Goal: Task Accomplishment & Management: Complete application form

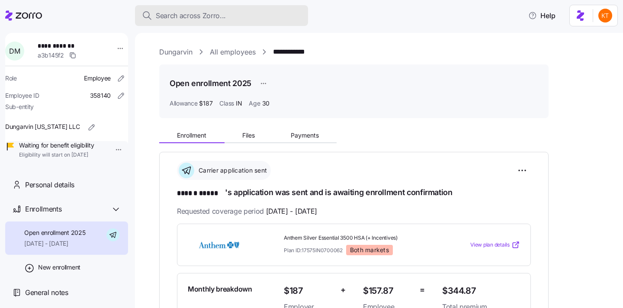
click at [179, 12] on span "Search across Zorro..." at bounding box center [191, 15] width 70 height 11
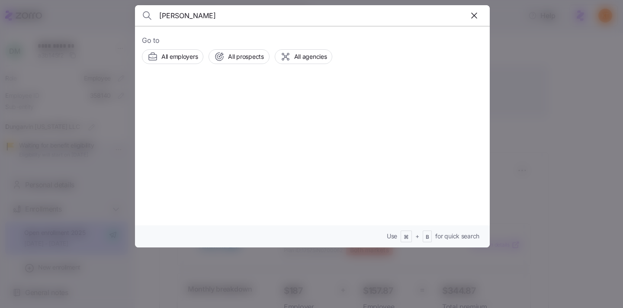
type input "jean cooper"
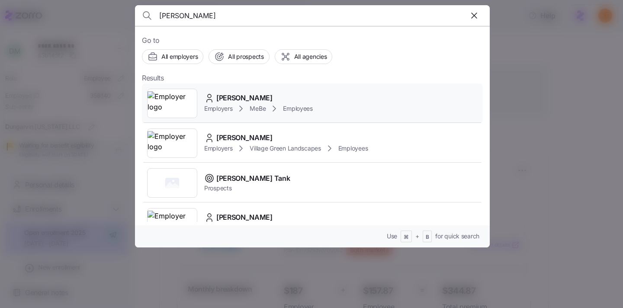
click at [230, 120] on div "Jean Cooper Employers MeBe Employees" at bounding box center [312, 104] width 341 height 40
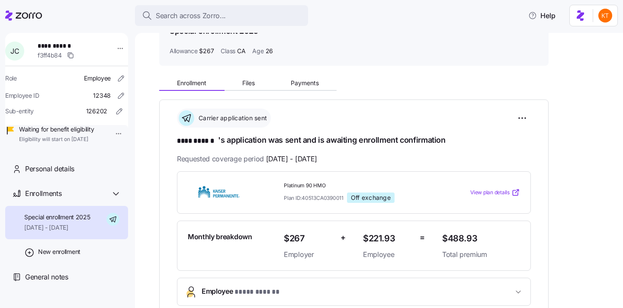
scroll to position [84, 0]
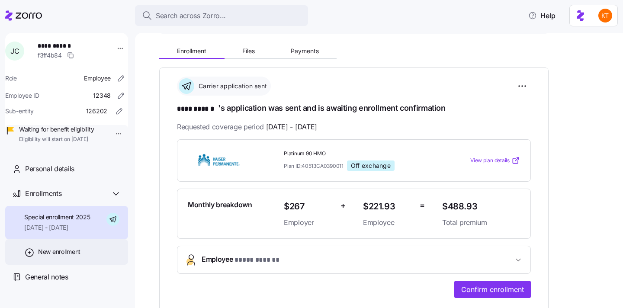
click at [87, 265] on div "New enrollment" at bounding box center [66, 252] width 123 height 26
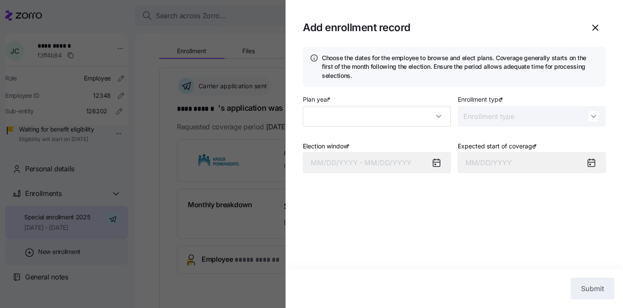
type input "2025"
type input "Special"
type input "September 1, 2025"
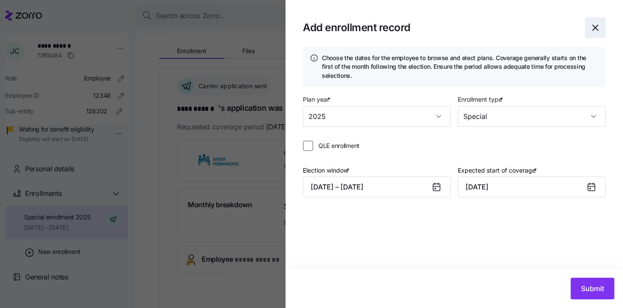
click at [599, 25] on icon "button" at bounding box center [596, 28] width 10 height 10
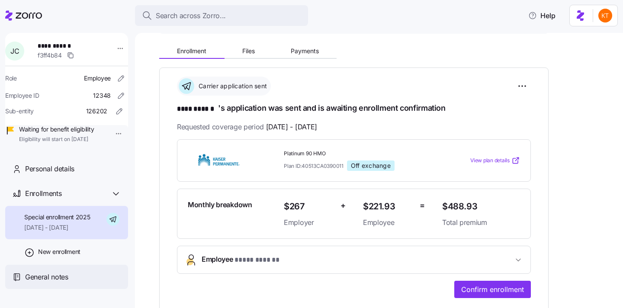
click at [59, 290] on div "General notes" at bounding box center [66, 277] width 123 height 25
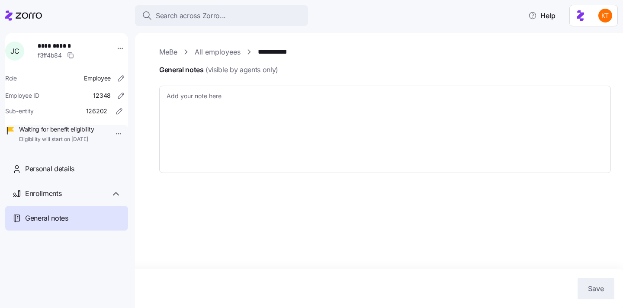
type textarea "x"
type textarea "reference number 000058991636 for the additional missing information (Address r…"
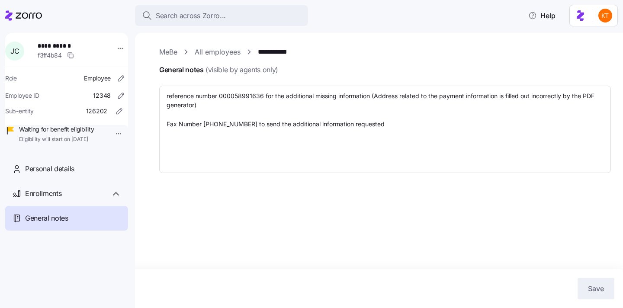
type textarea "x"
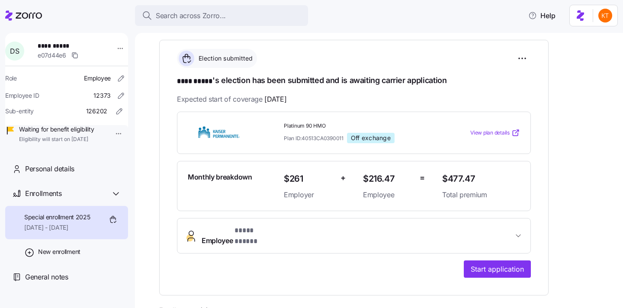
scroll to position [118, 0]
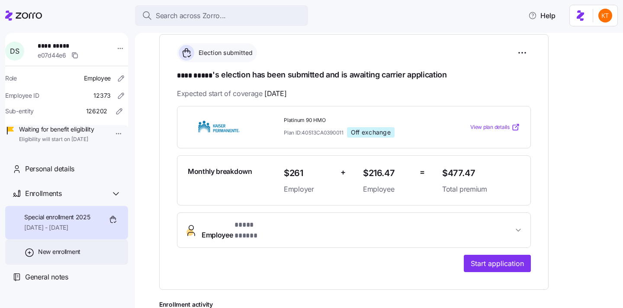
click at [74, 265] on div "New enrollment" at bounding box center [66, 252] width 123 height 26
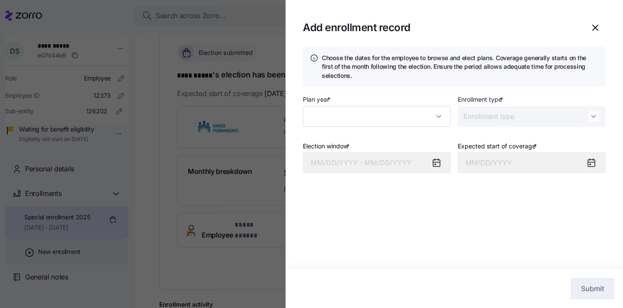
type input "2025"
type input "Special"
type input "September 1, 2025"
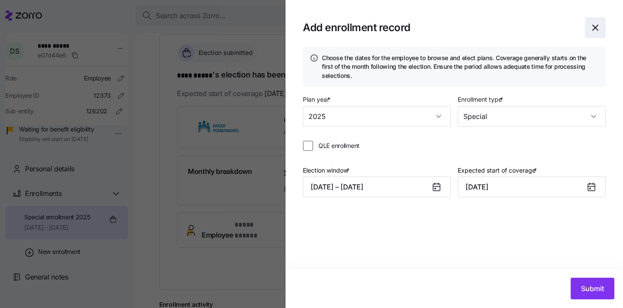
click at [598, 28] on icon "button" at bounding box center [596, 28] width 10 height 10
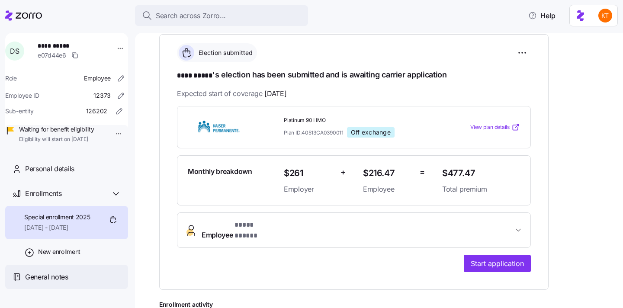
click at [87, 279] on div "General notes" at bounding box center [66, 277] width 123 height 25
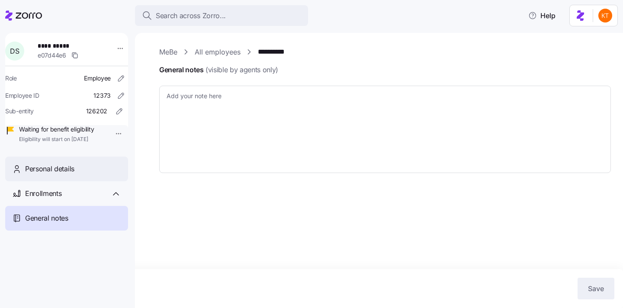
click at [52, 181] on div "Personal details" at bounding box center [66, 169] width 123 height 25
type textarea "x"
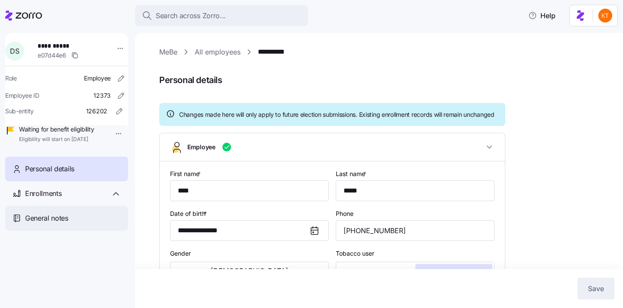
type input "CA"
click at [62, 219] on div "General notes" at bounding box center [66, 218] width 123 height 25
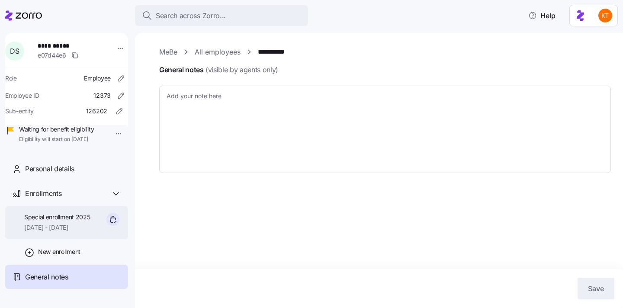
click at [61, 232] on span "[DATE] - [DATE]" at bounding box center [57, 227] width 66 height 9
type textarea "x"
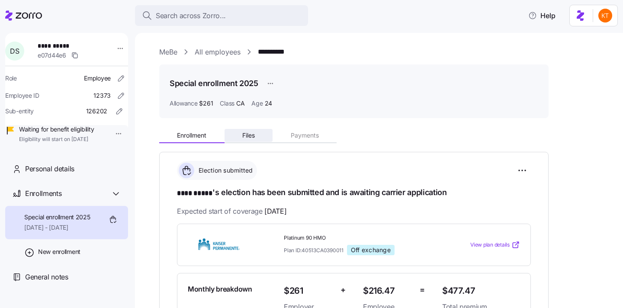
click at [249, 129] on button "Files" at bounding box center [249, 135] width 48 height 13
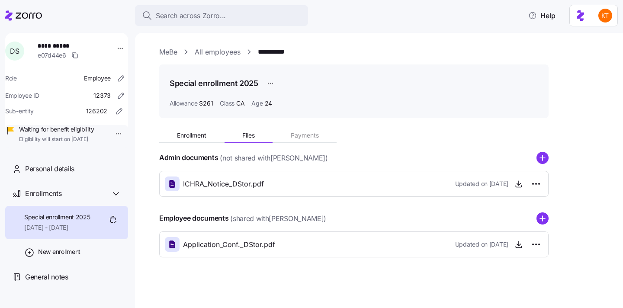
scroll to position [1, 0]
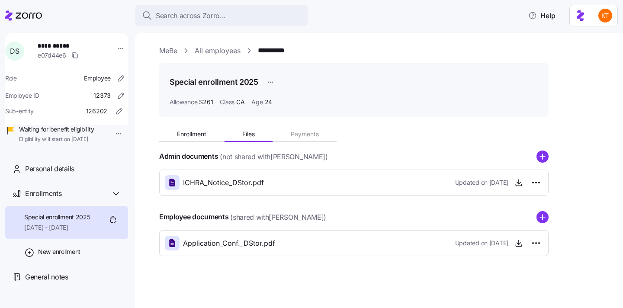
click at [225, 244] on span "Application_Conf._DStor.pdf" at bounding box center [229, 243] width 92 height 11
click at [521, 242] on icon "button" at bounding box center [519, 243] width 9 height 9
click at [521, 185] on icon "button" at bounding box center [519, 182] width 9 height 9
click at [88, 174] on div "Personal details" at bounding box center [73, 169] width 96 height 11
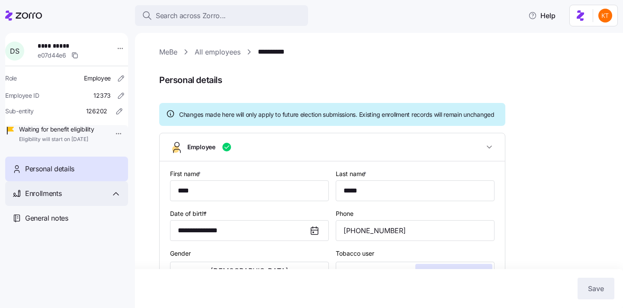
click at [76, 197] on div "Enrollments" at bounding box center [66, 193] width 123 height 25
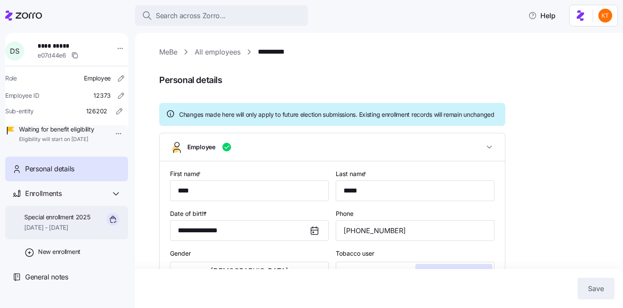
click at [75, 232] on span "[DATE] - [DATE]" at bounding box center [57, 227] width 66 height 9
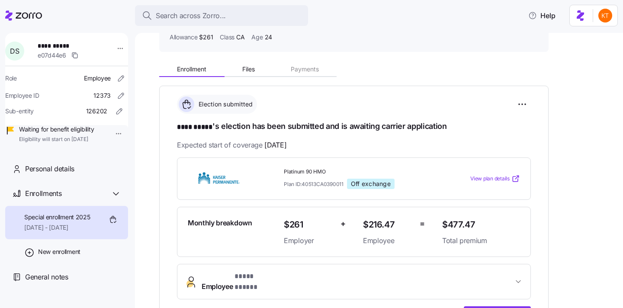
scroll to position [64, 0]
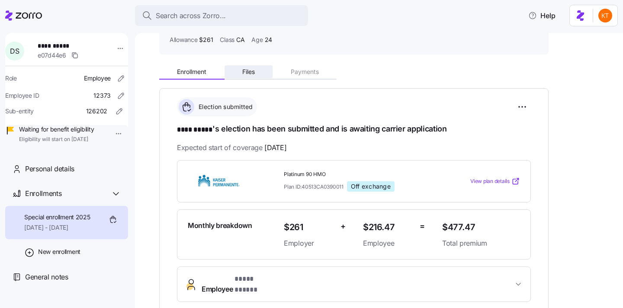
click at [249, 70] on span "Files" at bounding box center [248, 72] width 13 height 6
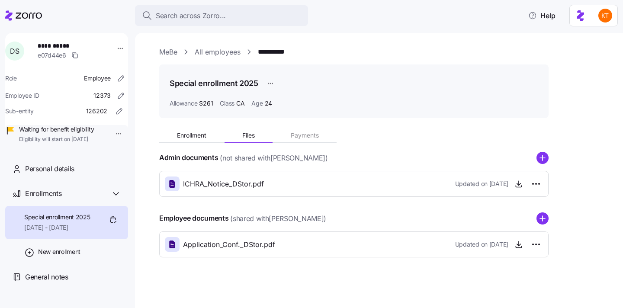
click at [270, 246] on span "Application_Conf._DStor.pdf" at bounding box center [229, 244] width 92 height 11
click at [518, 247] on icon "button" at bounding box center [519, 244] width 9 height 9
click at [538, 246] on html "**********" at bounding box center [311, 151] width 623 height 303
click at [511, 277] on div "Delete" at bounding box center [498, 278] width 83 height 14
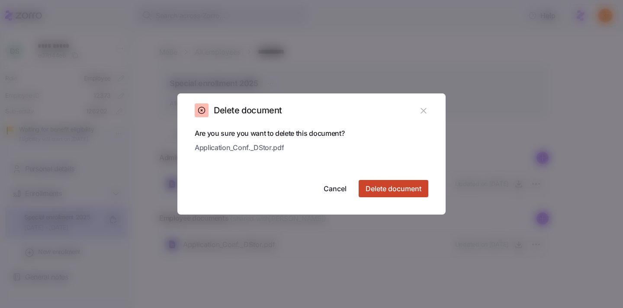
click at [416, 189] on span "Delete document" at bounding box center [394, 189] width 56 height 10
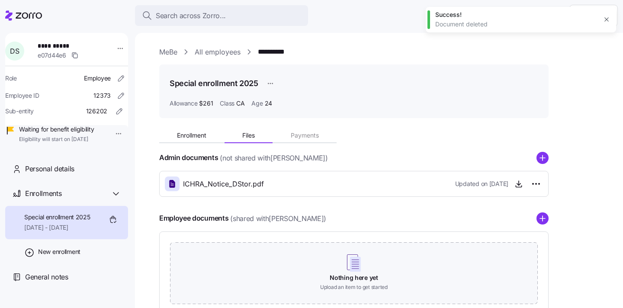
click at [190, 151] on div "Enrollment Files Payments Admin documents (not shared with Dana Story ) ICHRA_N…" at bounding box center [385, 220] width 452 height 190
click at [195, 137] on span "Enrollment" at bounding box center [191, 135] width 29 height 6
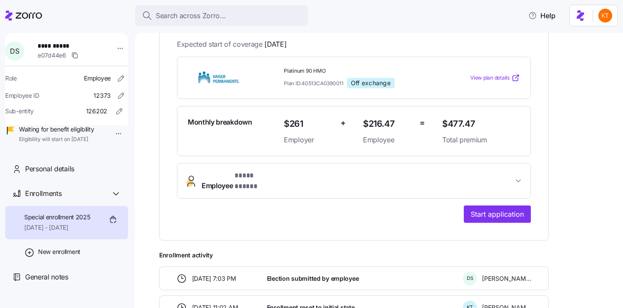
scroll to position [171, 0]
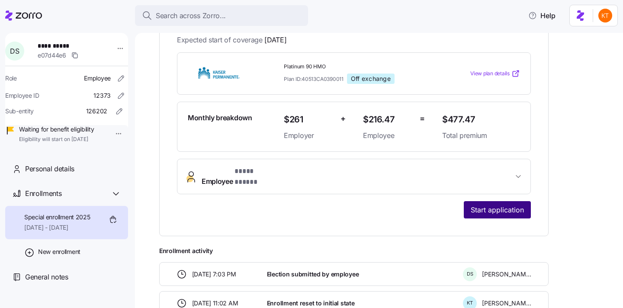
click at [499, 209] on button "Start application" at bounding box center [497, 209] width 67 height 17
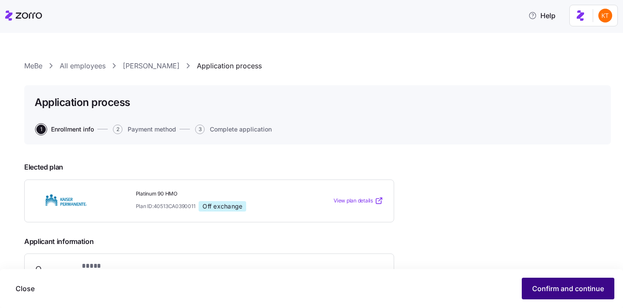
click at [569, 288] on span "Confirm and continue" at bounding box center [569, 289] width 72 height 10
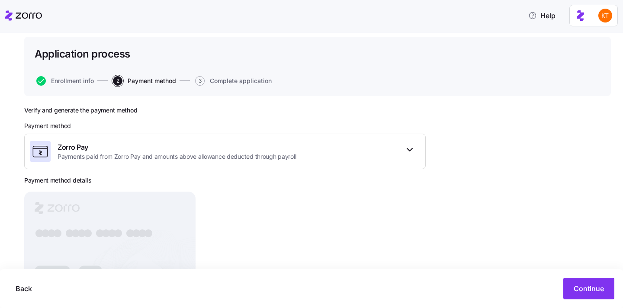
scroll to position [68, 0]
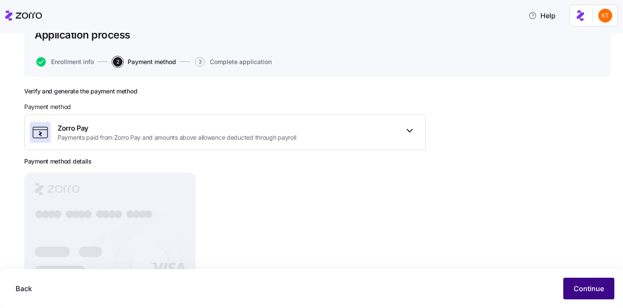
click at [587, 291] on span "Continue" at bounding box center [589, 289] width 30 height 10
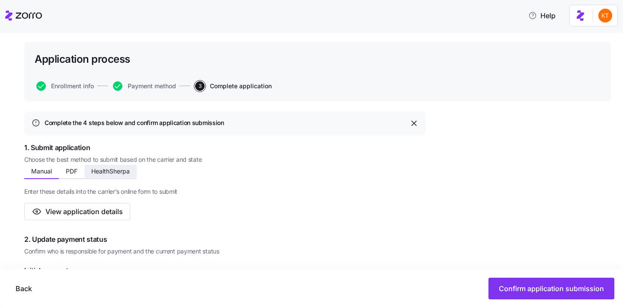
scroll to position [44, 0]
click at [77, 167] on button "PDF" at bounding box center [72, 171] width 26 height 13
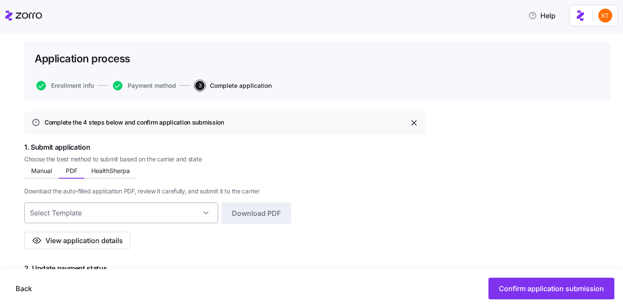
click at [196, 216] on input at bounding box center [121, 213] width 194 height 21
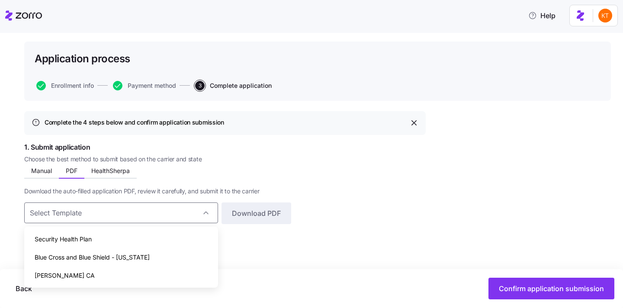
click at [162, 269] on div "Kaiser CA" at bounding box center [121, 276] width 187 height 18
type input "Kaiser CA"
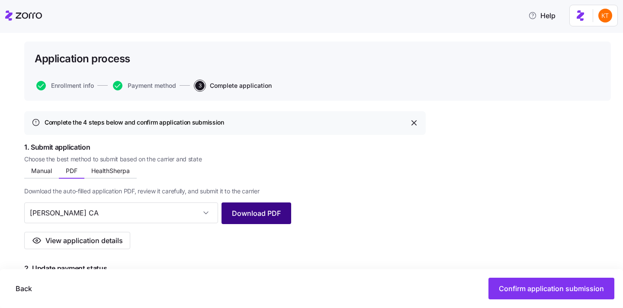
click at [260, 219] on button "Download PDF" at bounding box center [257, 214] width 70 height 22
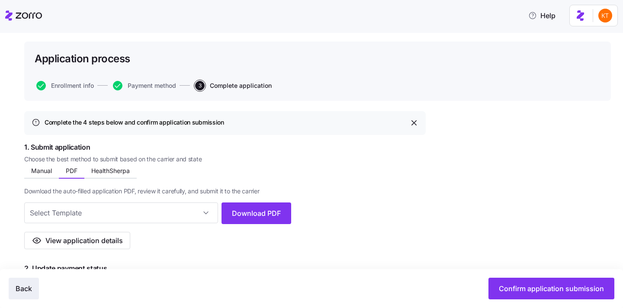
click at [27, 291] on span "Back" at bounding box center [24, 289] width 16 height 10
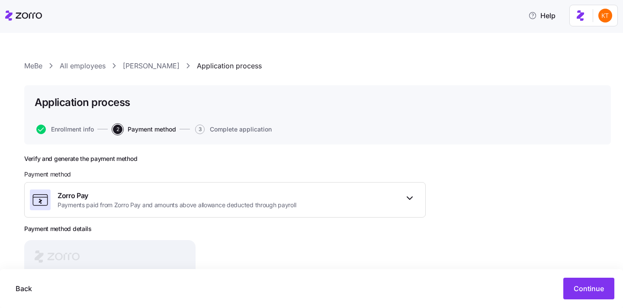
scroll to position [104, 0]
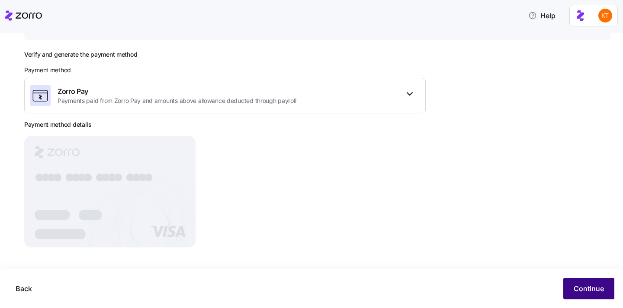
click at [585, 292] on span "Continue" at bounding box center [589, 289] width 30 height 10
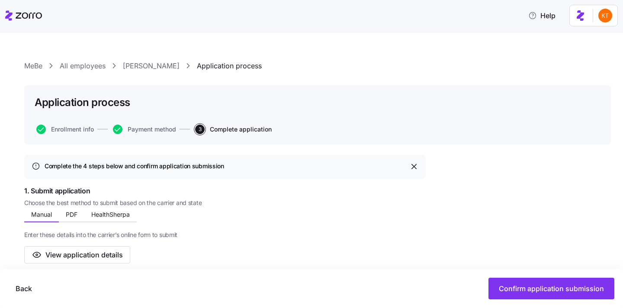
click at [131, 65] on link "[PERSON_NAME]" at bounding box center [151, 66] width 57 height 11
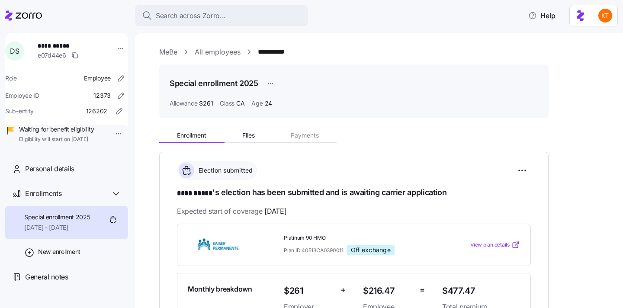
click at [320, 235] on span "Platinum 90 HMO" at bounding box center [360, 238] width 152 height 7
copy span "Platinum 90 HMO"
click at [461, 291] on span "$477.47" at bounding box center [482, 291] width 78 height 14
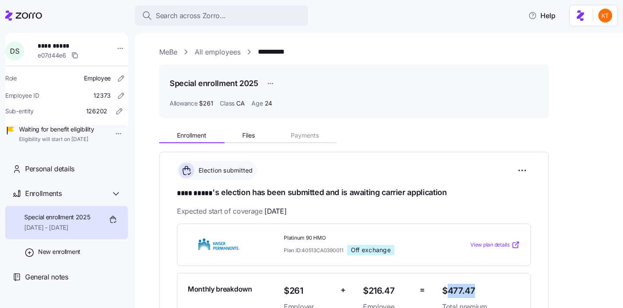
click at [461, 291] on span "$477.47" at bounding box center [482, 291] width 78 height 14
copy span "$477.47"
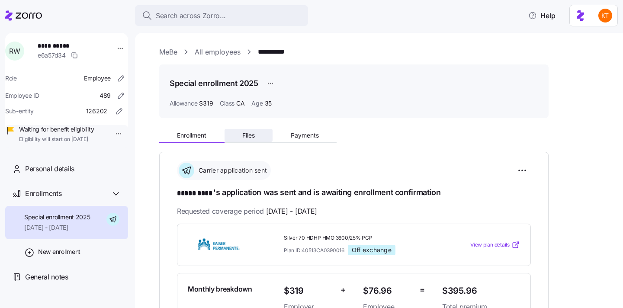
click at [236, 132] on button "Files" at bounding box center [249, 135] width 48 height 13
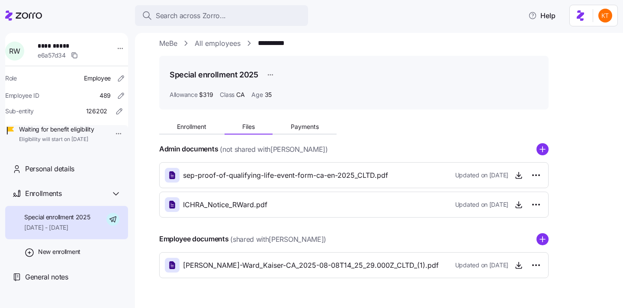
scroll to position [10, 0]
click at [275, 175] on span "sep-proof-of-qualifying-life-event-form-ca-en-2025_CLTD.pdf" at bounding box center [285, 174] width 205 height 11
click at [201, 123] on span "Enrollment" at bounding box center [191, 126] width 29 height 6
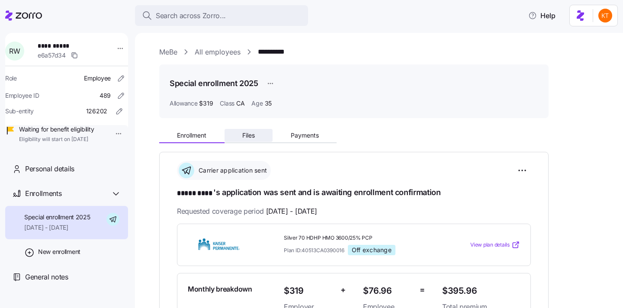
click at [242, 136] on button "Files" at bounding box center [249, 135] width 48 height 13
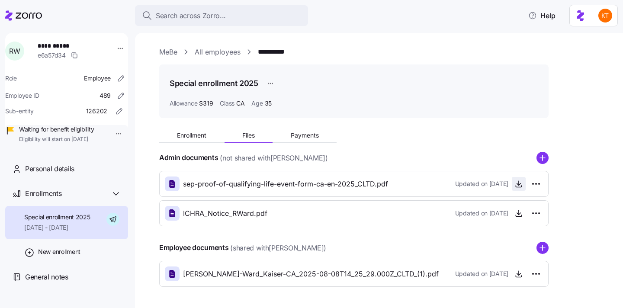
click at [520, 186] on icon "button" at bounding box center [519, 184] width 9 height 9
click at [520, 187] on icon "button" at bounding box center [519, 184] width 9 height 9
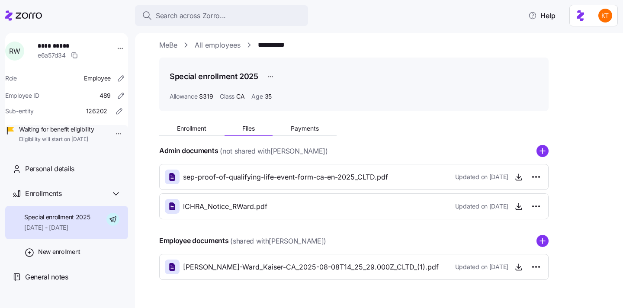
scroll to position [9, 0]
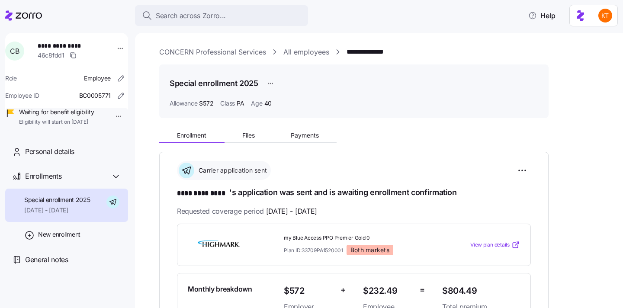
click at [239, 140] on button "Files" at bounding box center [249, 135] width 48 height 13
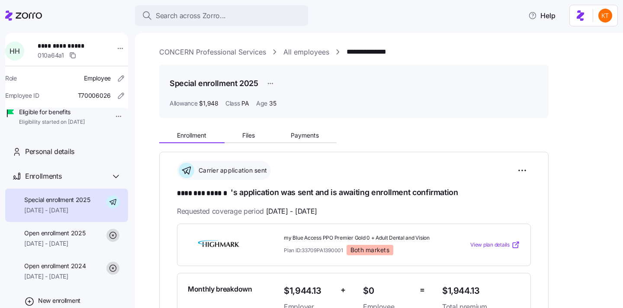
scroll to position [23, 0]
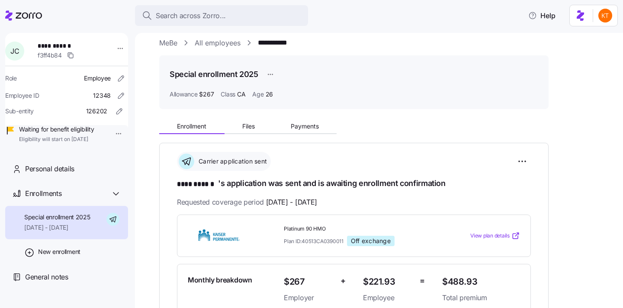
scroll to position [27, 0]
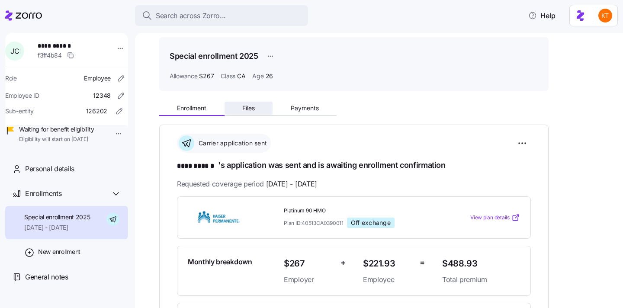
click at [239, 114] on button "Files" at bounding box center [249, 108] width 48 height 13
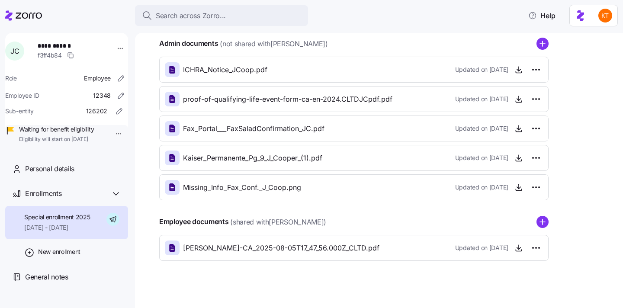
scroll to position [119, 0]
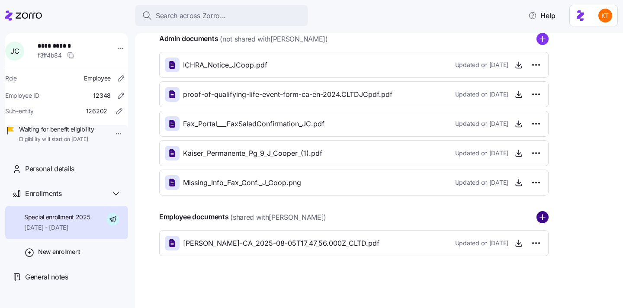
click at [541, 221] on circle "add icon" at bounding box center [542, 217] width 11 height 11
click at [400, 236] on div "Jean-Cooper_Kaiser-CA_2025-08-05T17_47_56.000Z_CLTD.pdf Updated on 08/05/2025" at bounding box center [354, 243] width 378 height 15
click at [375, 243] on span "Jean-Cooper_Kaiser-CA_2025-08-05T17_47_56.000Z_CLTD.pdf" at bounding box center [281, 243] width 197 height 11
click at [523, 240] on icon "button" at bounding box center [519, 243] width 9 height 9
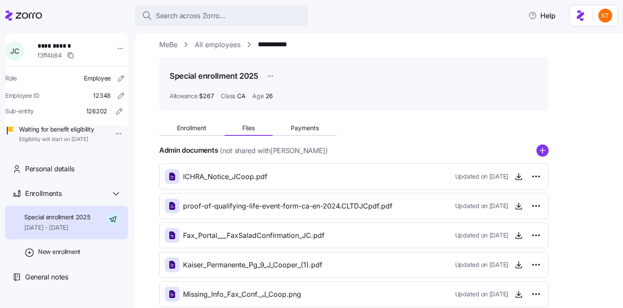
scroll to position [0, 0]
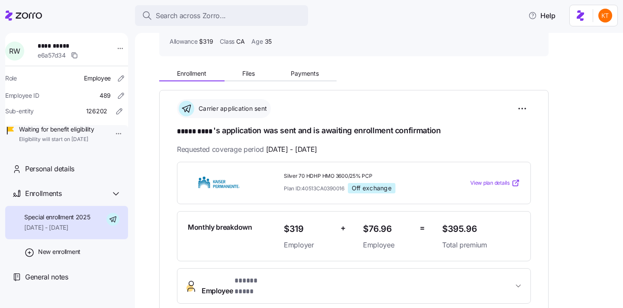
scroll to position [69, 0]
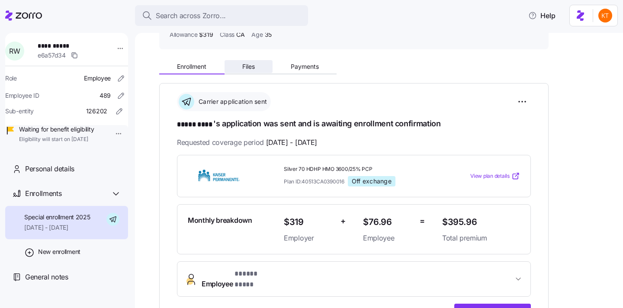
click at [254, 64] on span "Files" at bounding box center [248, 67] width 13 height 6
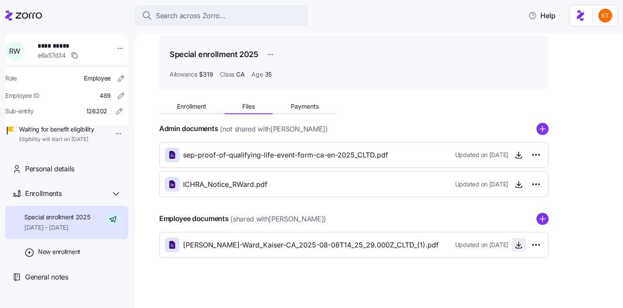
scroll to position [31, 0]
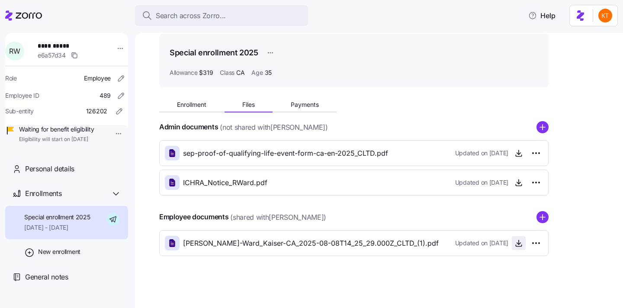
click at [519, 242] on icon "button" at bounding box center [519, 242] width 0 height 4
click at [255, 156] on span "sep-proof-of-qualifying-life-event-form-ca-en-2025_CLTD.pdf" at bounding box center [285, 153] width 205 height 11
click at [520, 154] on icon "button" at bounding box center [518, 154] width 3 height 2
click at [520, 153] on icon "button" at bounding box center [519, 153] width 9 height 9
click at [520, 186] on icon "button" at bounding box center [519, 184] width 6 height 1
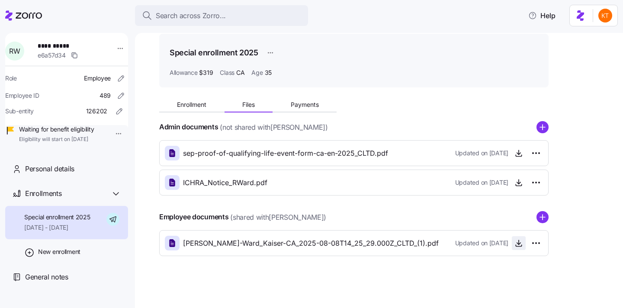
click at [515, 242] on icon "button" at bounding box center [519, 243] width 9 height 9
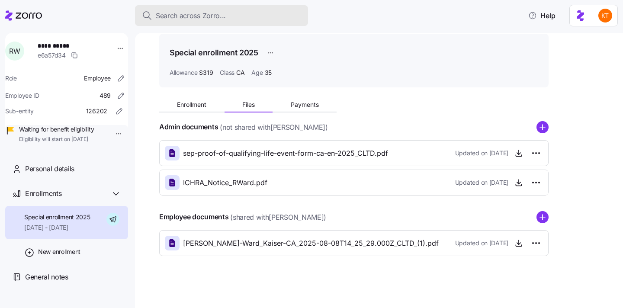
click at [258, 16] on div "Search across Zorro..." at bounding box center [221, 15] width 159 height 11
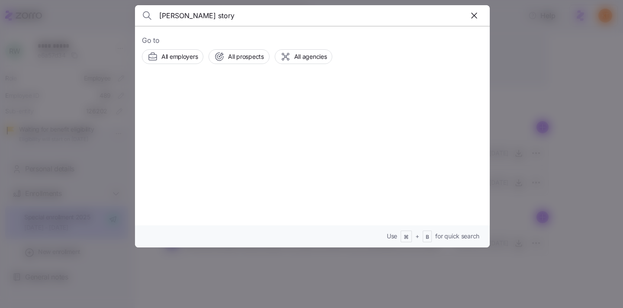
type input "dana story"
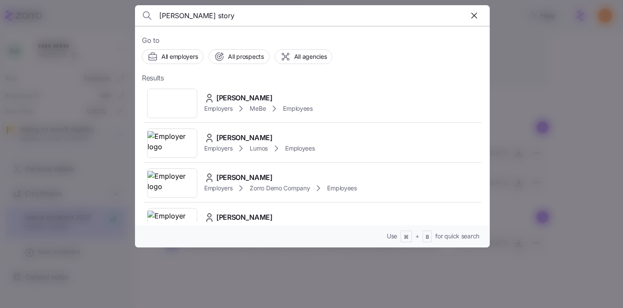
click at [216, 96] on span "Dana Story" at bounding box center [244, 98] width 56 height 11
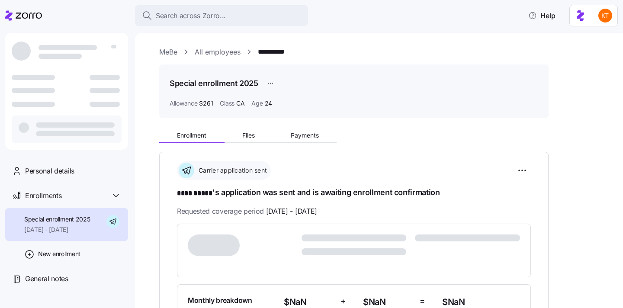
click at [244, 132] on button "Files" at bounding box center [249, 135] width 48 height 13
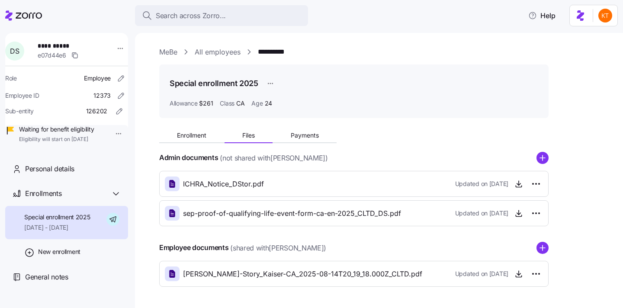
click at [537, 163] on icon "add icon" at bounding box center [543, 158] width 12 height 12
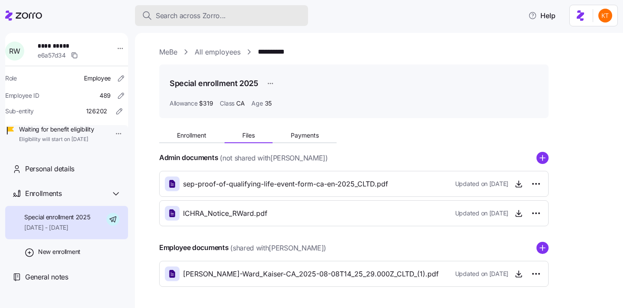
click at [226, 13] on div "Search across Zorro..." at bounding box center [221, 15] width 159 height 11
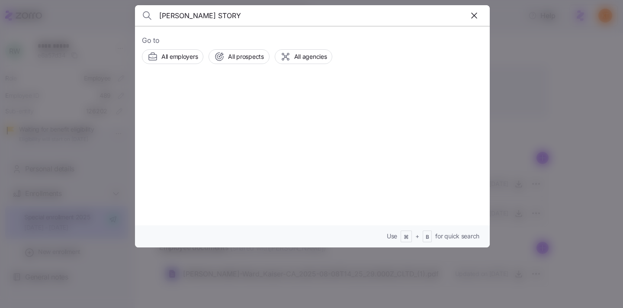
type input "DANA STORY"
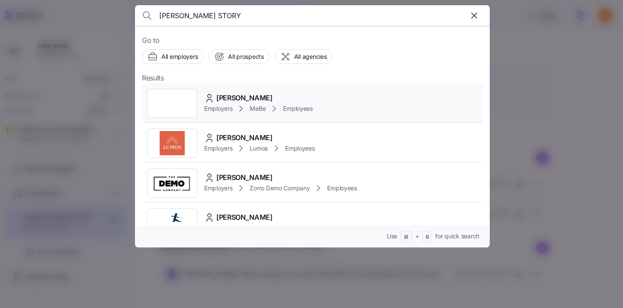
click at [233, 100] on span "Dana Story" at bounding box center [244, 98] width 56 height 11
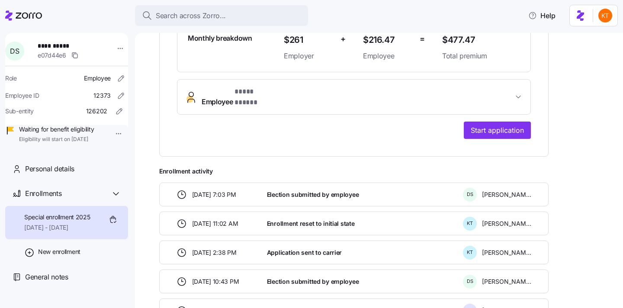
scroll to position [278, 0]
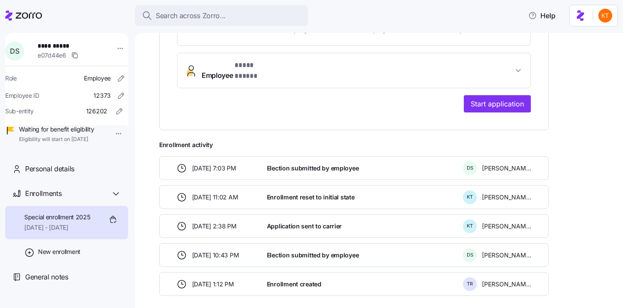
click at [295, 65] on span "Employee * **** ***** *" at bounding box center [358, 70] width 312 height 21
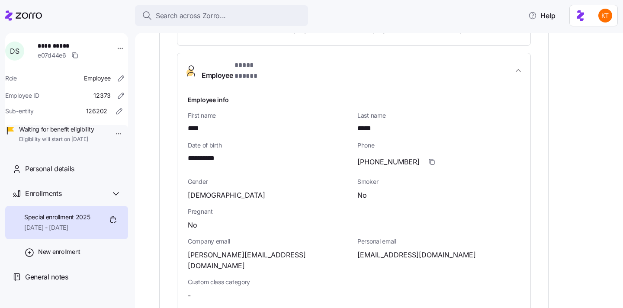
click at [206, 155] on span "**********" at bounding box center [207, 158] width 38 height 11
click at [206, 153] on span "**********" at bounding box center [207, 158] width 38 height 11
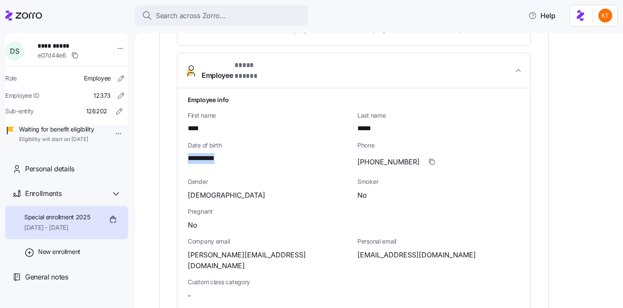
copy span "*"
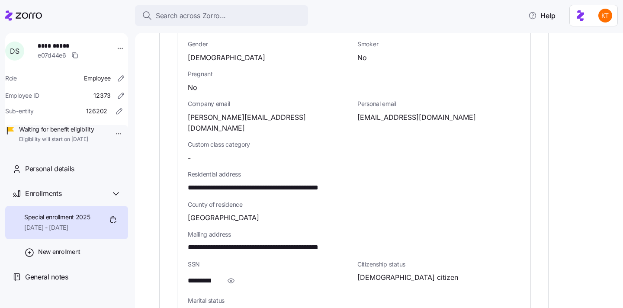
scroll to position [421, 0]
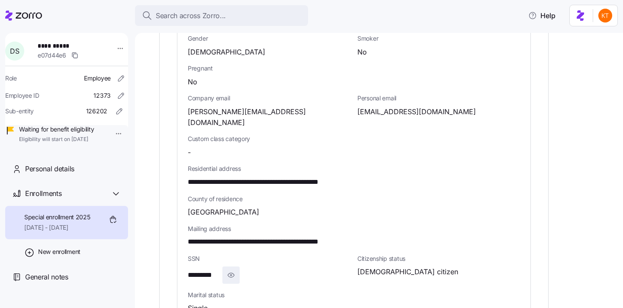
click at [238, 267] on span "button" at bounding box center [231, 275] width 16 height 16
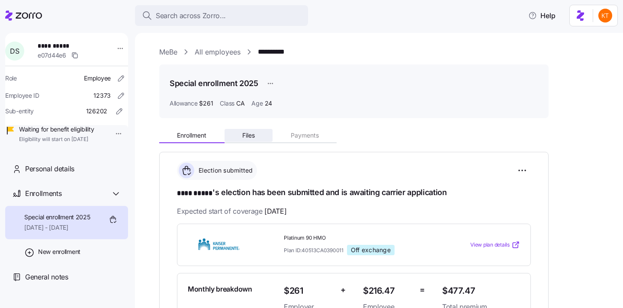
click at [246, 138] on span "Files" at bounding box center [248, 135] width 13 height 6
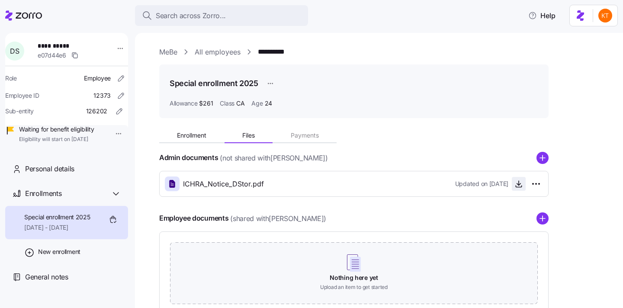
click at [518, 182] on icon "button" at bounding box center [519, 184] width 9 height 9
click at [213, 140] on button "Enrollment" at bounding box center [191, 135] width 65 height 13
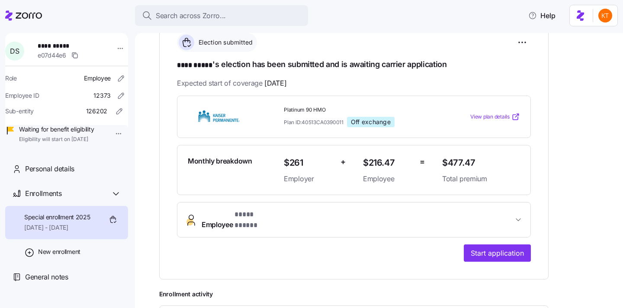
scroll to position [195, 0]
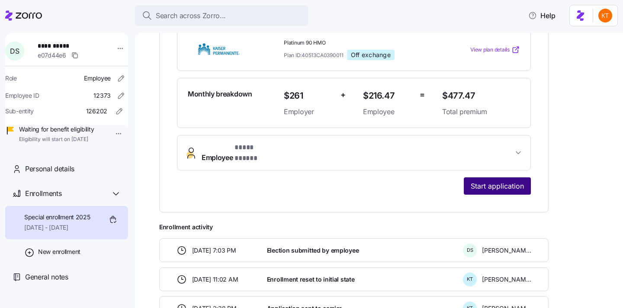
click at [503, 185] on button "Start application" at bounding box center [497, 186] width 67 height 17
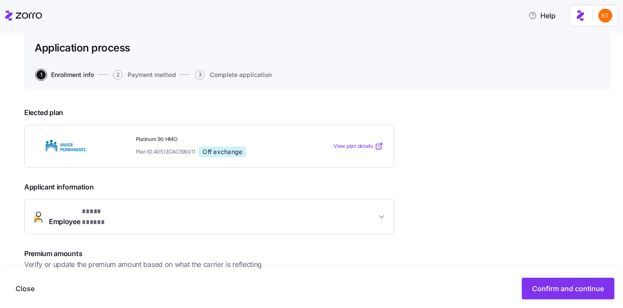
scroll to position [178, 0]
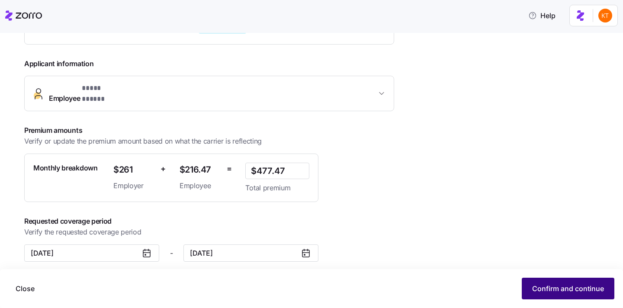
click at [556, 294] on span "Confirm and continue" at bounding box center [569, 289] width 72 height 10
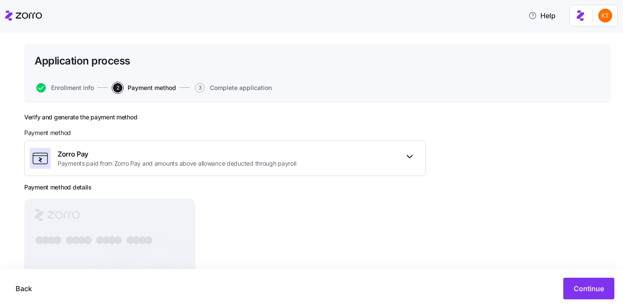
scroll to position [104, 0]
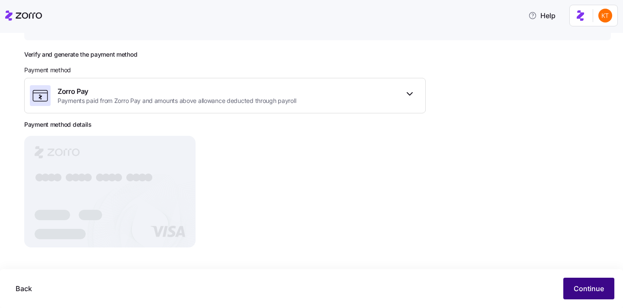
click at [565, 284] on button "Continue" at bounding box center [589, 289] width 51 height 22
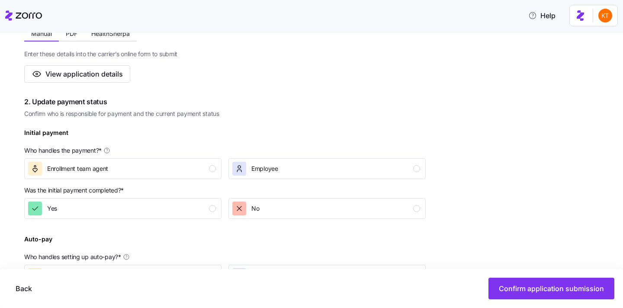
scroll to position [194, 0]
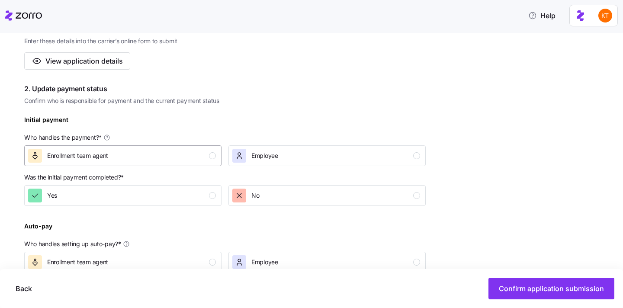
click at [203, 161] on div "Enrollment team agent" at bounding box center [122, 156] width 188 height 14
click at [208, 194] on div "Yes" at bounding box center [122, 196] width 188 height 14
click at [207, 242] on div "Who handles setting up auto-pay? *" at bounding box center [225, 244] width 402 height 9
click at [207, 253] on button "Enrollment team agent" at bounding box center [122, 262] width 197 height 21
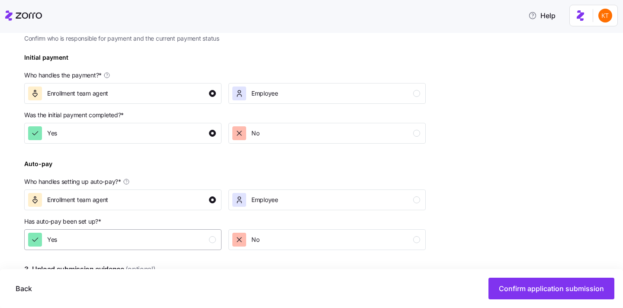
click at [208, 241] on div "Yes" at bounding box center [122, 240] width 188 height 14
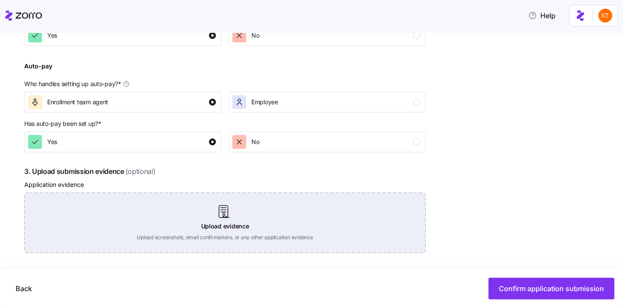
scroll to position [362, 0]
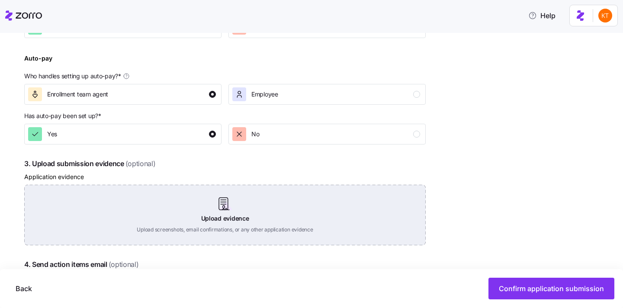
click at [225, 208] on div "Upload evidence Upload screenshots, email confirmations, or any other applicati…" at bounding box center [225, 215] width 402 height 61
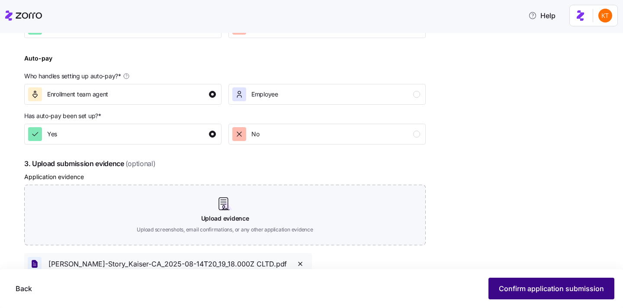
click at [551, 286] on span "Confirm application submission" at bounding box center [551, 289] width 105 height 10
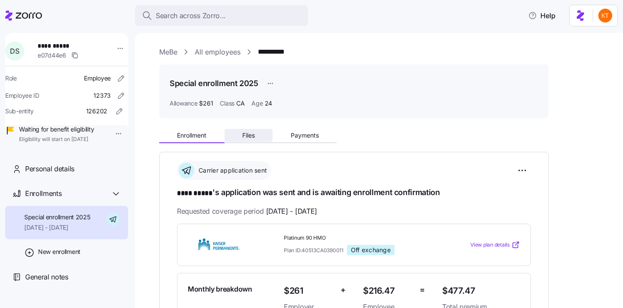
click at [249, 138] on span "Files" at bounding box center [248, 135] width 13 height 6
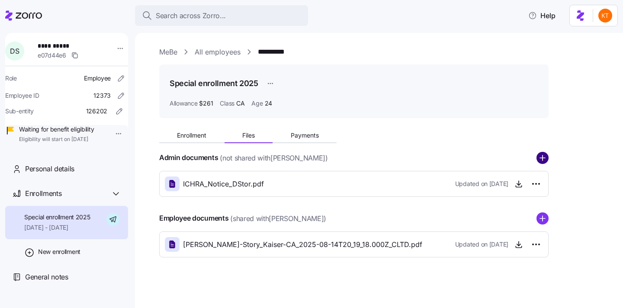
click at [540, 162] on circle "add icon" at bounding box center [542, 157] width 11 height 11
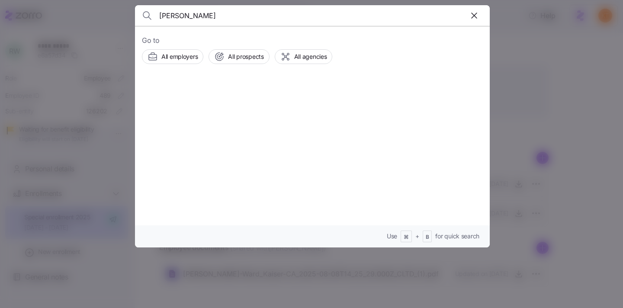
type input "[PERSON_NAME]"
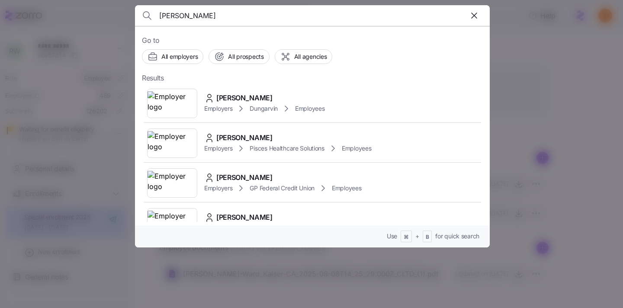
click at [231, 102] on span "[PERSON_NAME]" at bounding box center [244, 98] width 56 height 11
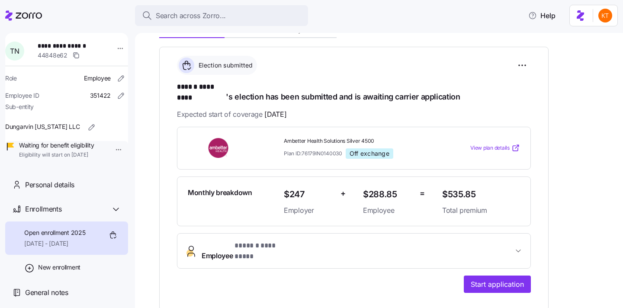
scroll to position [141, 0]
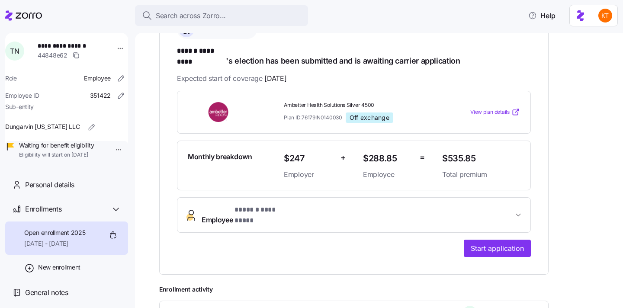
click at [323, 205] on span "Employee * ****** ********* *" at bounding box center [358, 215] width 312 height 21
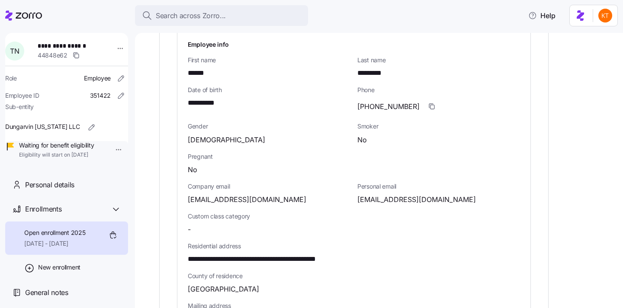
scroll to position [361, 0]
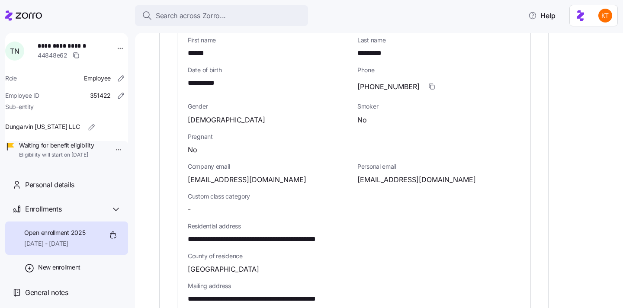
click at [313, 234] on span "**********" at bounding box center [274, 239] width 173 height 11
copy span "*****"
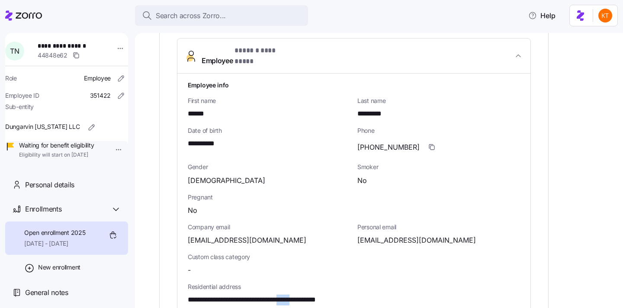
scroll to position [306, 0]
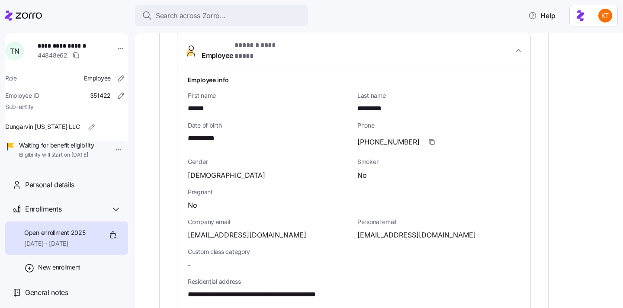
click at [198, 103] on span "******" at bounding box center [198, 108] width 20 height 11
copy span "******"
click at [373, 91] on div "Last name *********" at bounding box center [439, 102] width 163 height 23
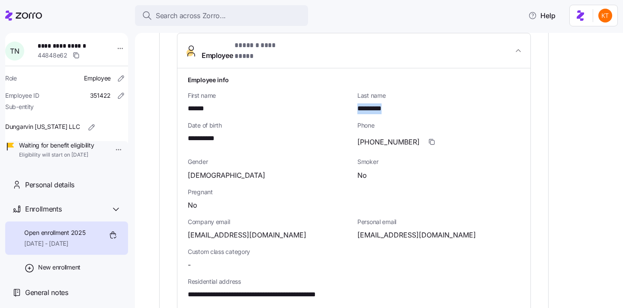
copy span "*********"
click at [217, 129] on div "**********" at bounding box center [269, 136] width 170 height 36
click at [210, 133] on span "**********" at bounding box center [206, 138] width 37 height 11
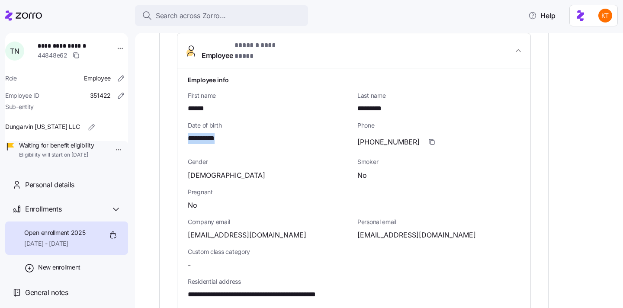
copy span "****"
click at [388, 230] on span "[EMAIL_ADDRESS][DOMAIN_NAME]" at bounding box center [417, 235] width 119 height 11
copy span "@"
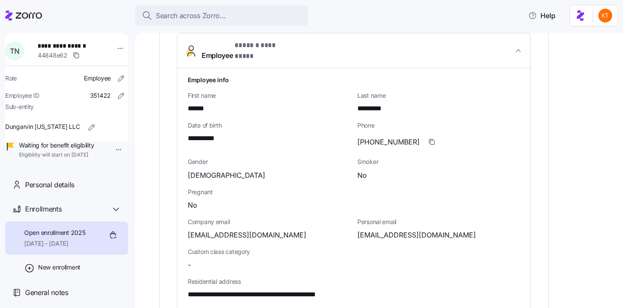
click at [376, 137] on span "[PHONE_NUMBER]" at bounding box center [389, 142] width 62 height 11
copy span "508"
drag, startPoint x: 250, startPoint y: 278, endPoint x: 178, endPoint y: 275, distance: 72.8
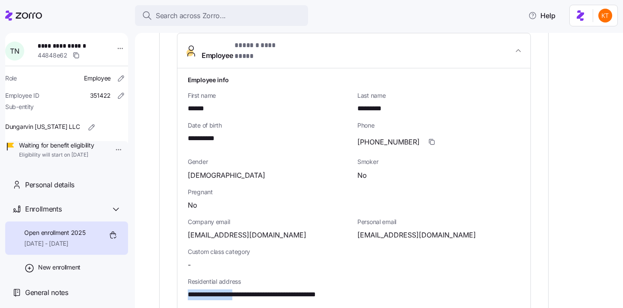
click at [178, 275] on div "**********" at bounding box center [354, 288] width 353 height 441
copy span "**********"
click at [275, 290] on span "**********" at bounding box center [274, 295] width 173 height 11
copy span "**********"
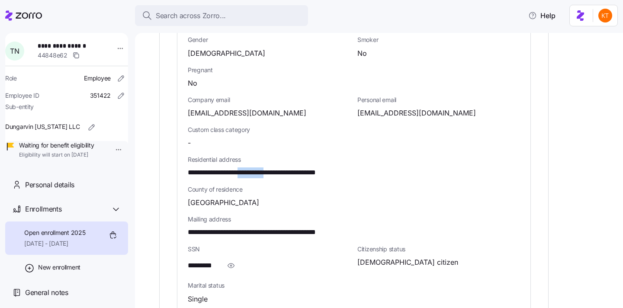
scroll to position [463, 0]
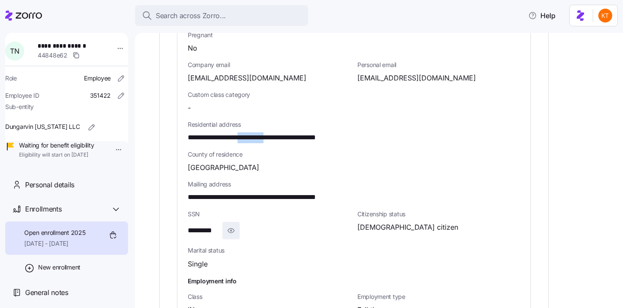
click at [238, 223] on span "button" at bounding box center [231, 231] width 16 height 16
click at [218, 226] on span "**********" at bounding box center [209, 231] width 42 height 11
copy span "****"
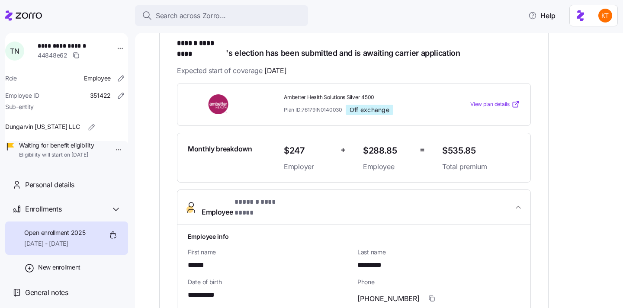
scroll to position [0, 0]
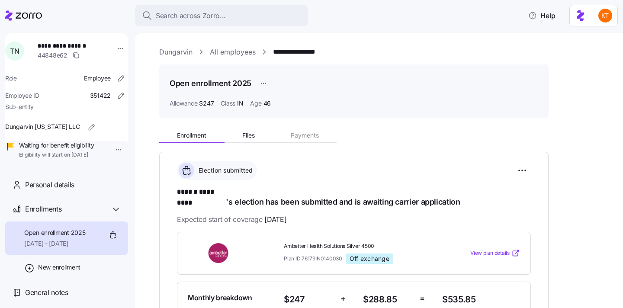
click at [63, 47] on span "**********" at bounding box center [68, 46] width 61 height 9
copy span "**********"
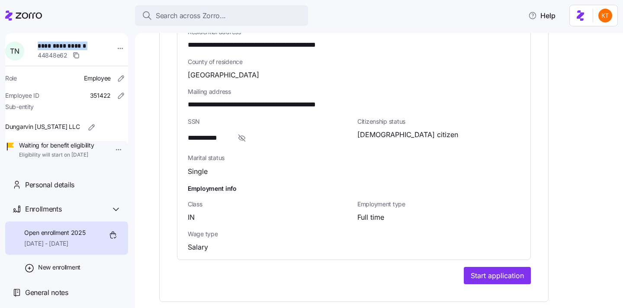
scroll to position [572, 0]
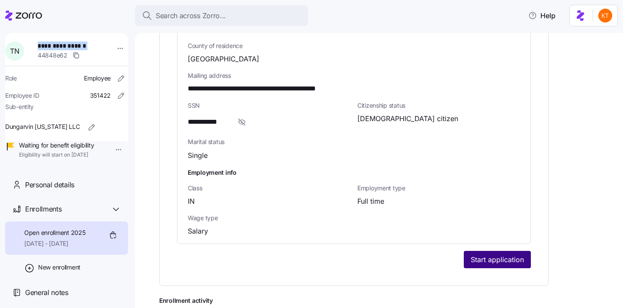
click at [471, 251] on button "Start application" at bounding box center [497, 259] width 67 height 17
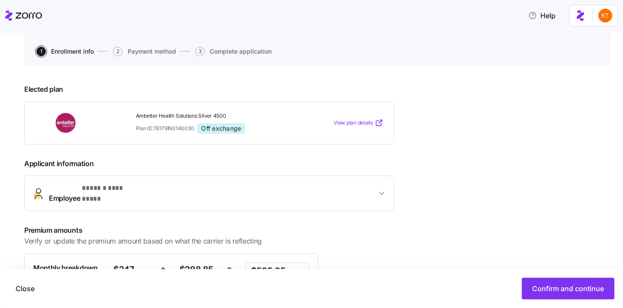
scroll to position [126, 0]
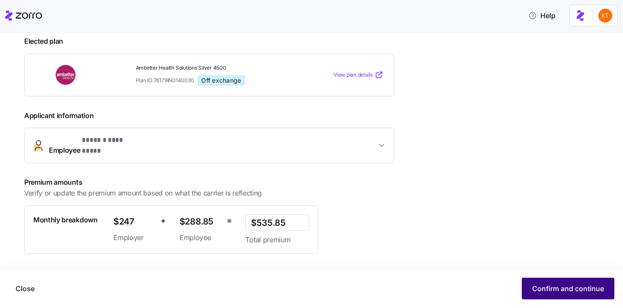
click at [551, 280] on button "Confirm and continue" at bounding box center [568, 289] width 93 height 22
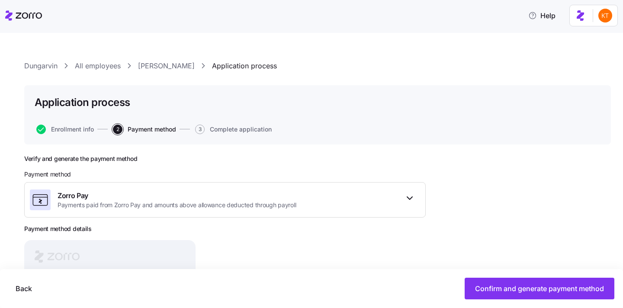
scroll to position [48, 0]
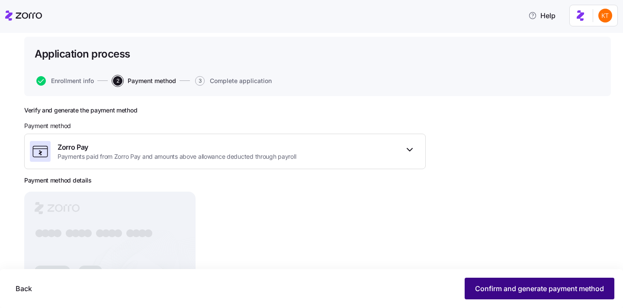
click at [492, 294] on button "Confirm and generate payment method" at bounding box center [540, 289] width 150 height 22
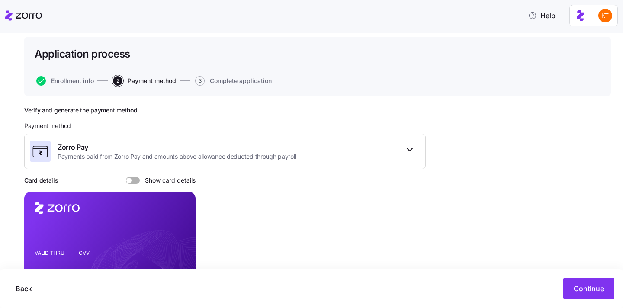
click at [132, 180] on span at bounding box center [136, 180] width 9 height 7
click at [126, 177] on input "Show card details" at bounding box center [126, 177] width 0 height 0
click at [177, 233] on icon "copy-to-clipboard" at bounding box center [180, 232] width 8 height 8
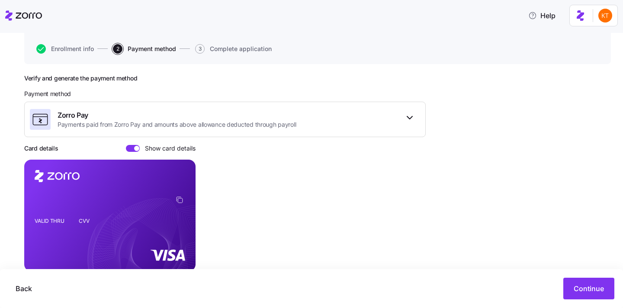
scroll to position [84, 0]
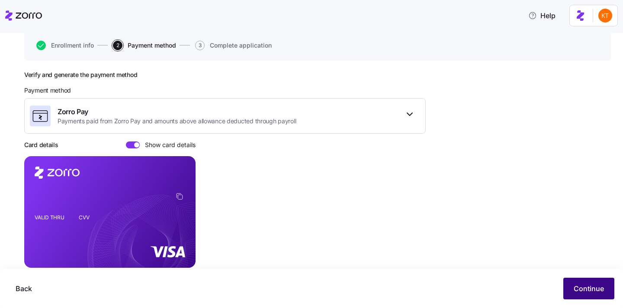
click at [576, 294] on button "Continue" at bounding box center [589, 289] width 51 height 22
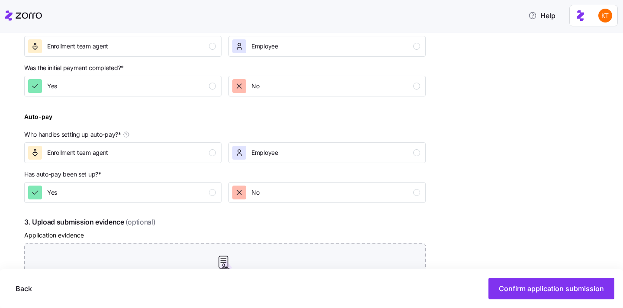
scroll to position [308, 0]
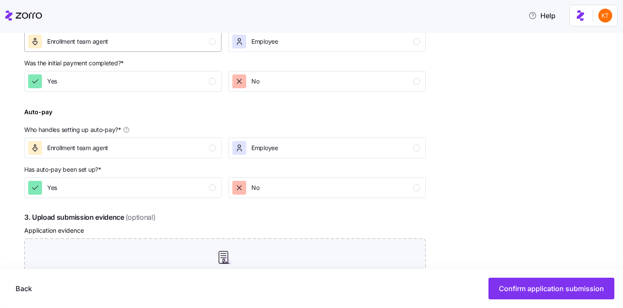
click at [211, 44] on div "button" at bounding box center [212, 41] width 7 height 7
click at [206, 88] on div "Yes" at bounding box center [122, 81] width 188 height 14
click at [200, 151] on div "Enrollment team agent" at bounding box center [122, 148] width 188 height 14
click at [200, 186] on div "Yes" at bounding box center [122, 188] width 188 height 14
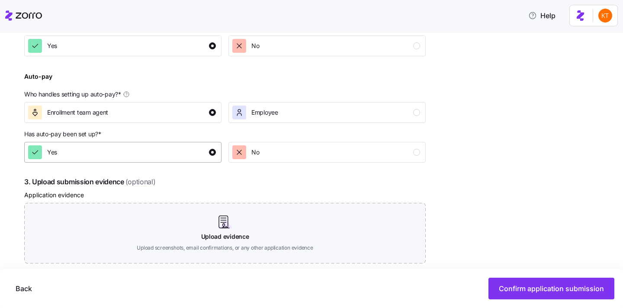
scroll to position [372, 0]
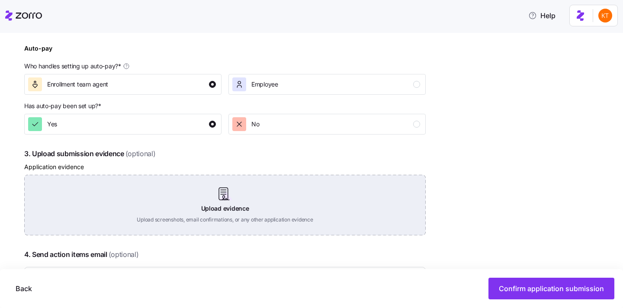
click at [225, 197] on div "Upload evidence Upload screenshots, email confirmations, or any other applicati…" at bounding box center [225, 205] width 402 height 61
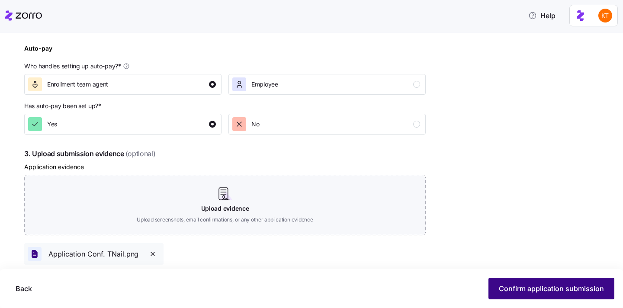
click at [508, 284] on button "Confirm application submission" at bounding box center [552, 289] width 126 height 22
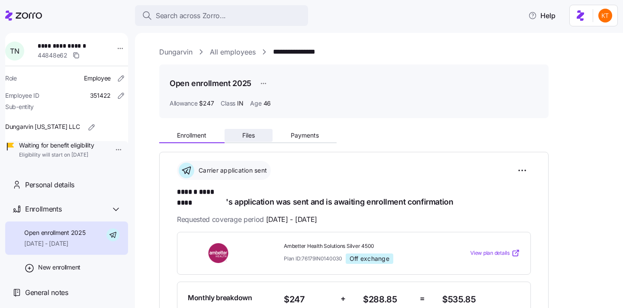
click at [246, 139] on button "Files" at bounding box center [249, 135] width 48 height 13
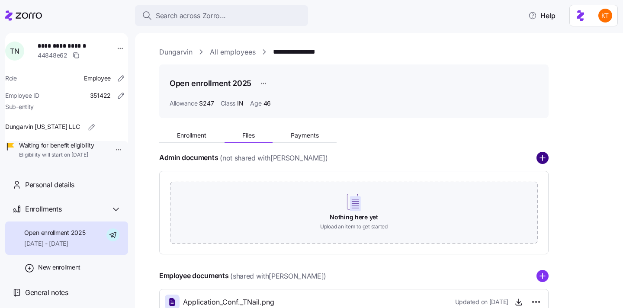
click at [548, 158] on circle "add icon" at bounding box center [542, 157] width 11 height 11
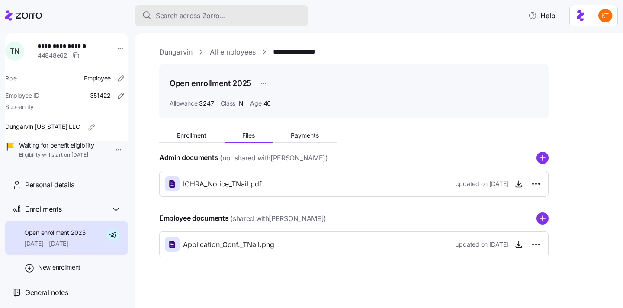
click at [264, 14] on div "Search across Zorro..." at bounding box center [221, 15] width 159 height 11
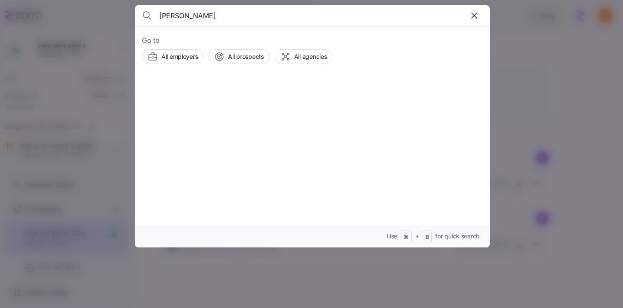
type input "[PERSON_NAME]"
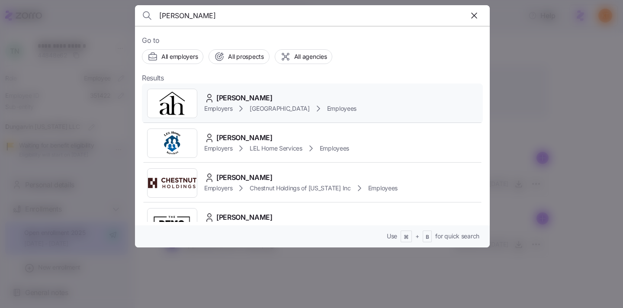
click at [219, 105] on span "Employers" at bounding box center [218, 108] width 28 height 9
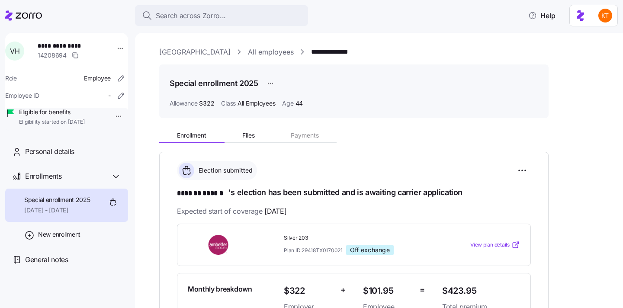
scroll to position [115, 0]
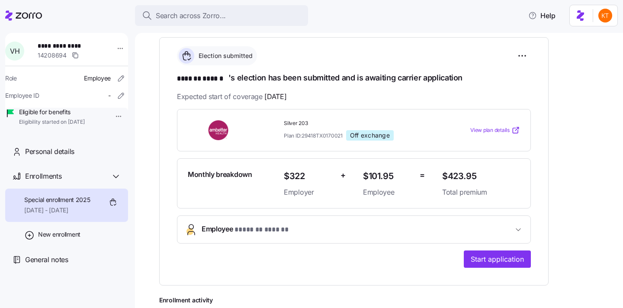
click at [306, 218] on button "Employee * ******* ****** *" at bounding box center [354, 229] width 353 height 27
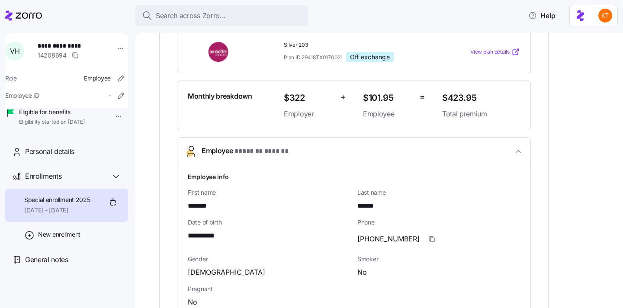
scroll to position [234, 0]
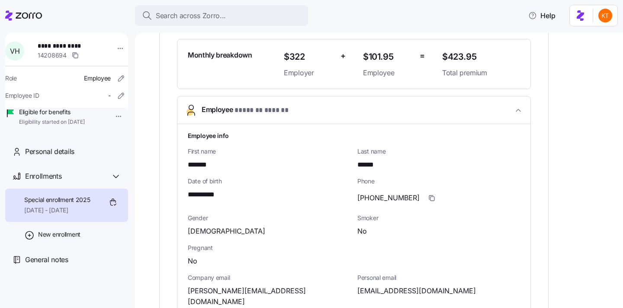
click at [202, 165] on span "*******" at bounding box center [202, 165] width 28 height 11
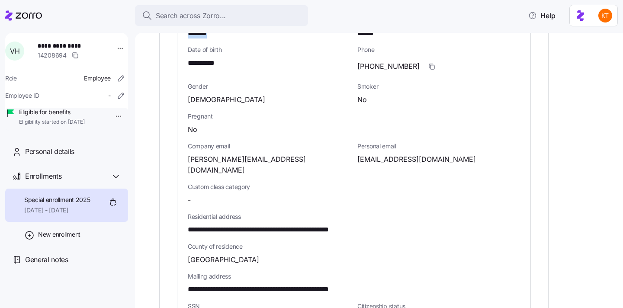
scroll to position [404, 0]
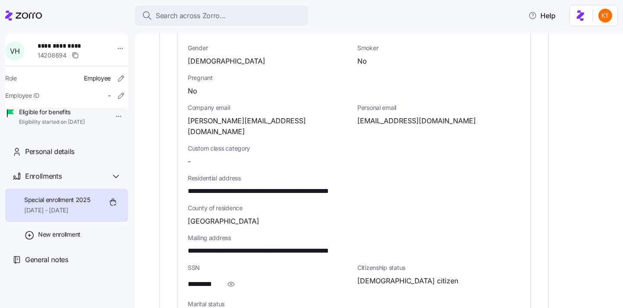
click at [323, 186] on span "**********" at bounding box center [279, 191] width 182 height 11
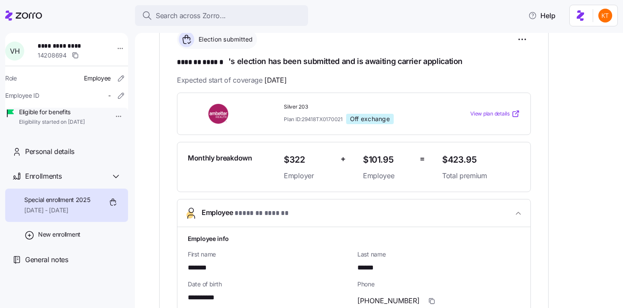
scroll to position [251, 0]
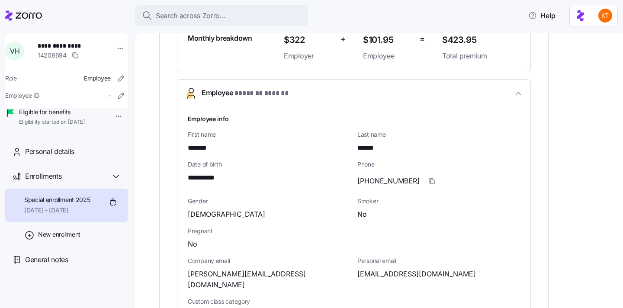
click at [197, 141] on div "First name *******" at bounding box center [269, 141] width 163 height 23
click at [369, 145] on span "******" at bounding box center [369, 148] width 23 height 11
click at [213, 181] on span "**********" at bounding box center [205, 178] width 34 height 11
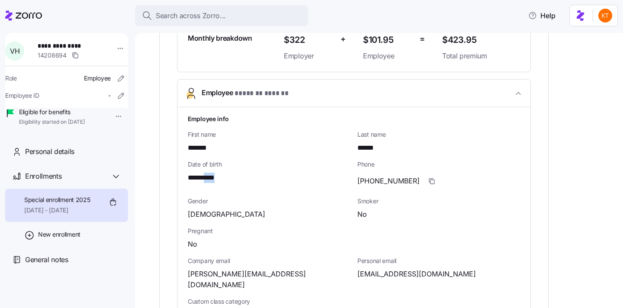
click at [213, 181] on span "**********" at bounding box center [205, 178] width 34 height 11
click at [417, 268] on div "Personal email [EMAIL_ADDRESS][DOMAIN_NAME]" at bounding box center [439, 268] width 163 height 23
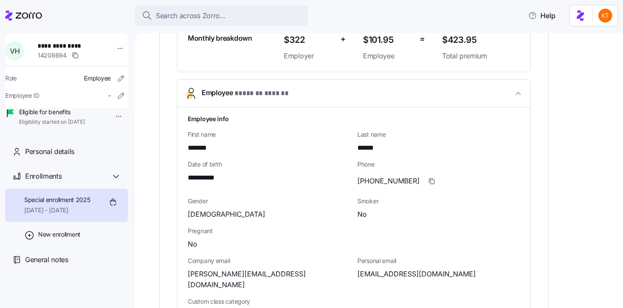
click at [380, 170] on div "Phone [PHONE_NUMBER]" at bounding box center [439, 174] width 163 height 29
click at [382, 179] on span "[PHONE_NUMBER]" at bounding box center [389, 181] width 62 height 11
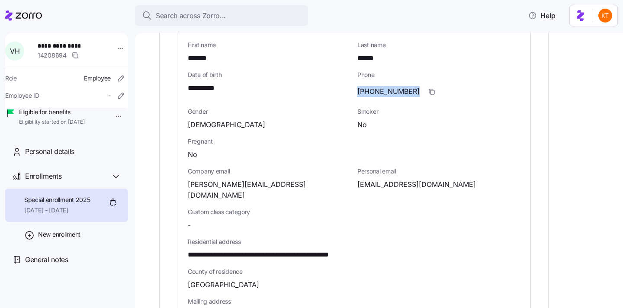
scroll to position [345, 0]
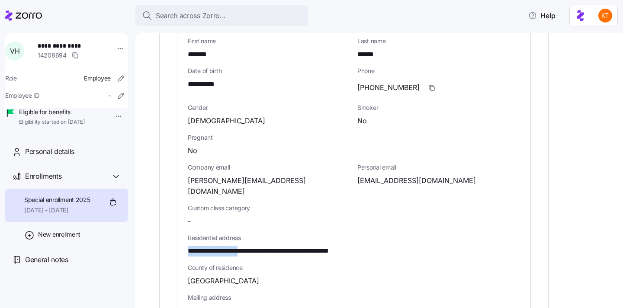
drag, startPoint x: 251, startPoint y: 241, endPoint x: 174, endPoint y: 242, distance: 76.2
click at [174, 242] on div "**********" at bounding box center [354, 157] width 390 height 701
click at [277, 246] on span "**********" at bounding box center [279, 251] width 182 height 11
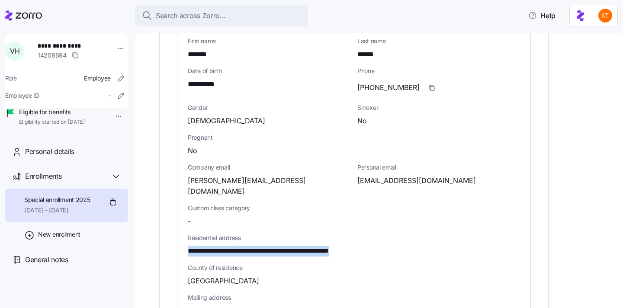
click at [277, 246] on span "**********" at bounding box center [279, 251] width 182 height 11
click at [286, 204] on span "Custom class category" at bounding box center [269, 208] width 163 height 9
click at [292, 246] on span "**********" at bounding box center [279, 251] width 182 height 11
click at [298, 246] on span "**********" at bounding box center [279, 251] width 182 height 11
click at [267, 246] on span "**********" at bounding box center [279, 251] width 182 height 11
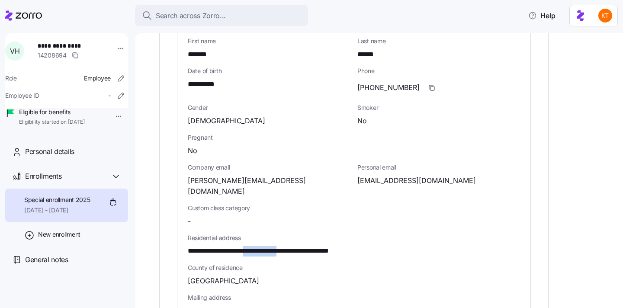
drag, startPoint x: 255, startPoint y: 239, endPoint x: 297, endPoint y: 241, distance: 41.6
click at [297, 246] on span "**********" at bounding box center [279, 251] width 182 height 11
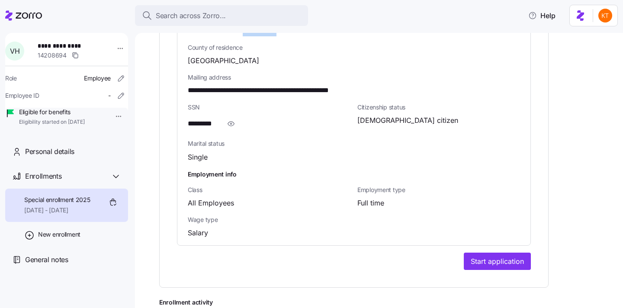
scroll to position [565, 0]
click at [230, 119] on div "SSN *********" at bounding box center [269, 117] width 170 height 36
click at [230, 118] on icon "button" at bounding box center [231, 123] width 9 height 10
click at [217, 118] on span "**********" at bounding box center [210, 123] width 45 height 11
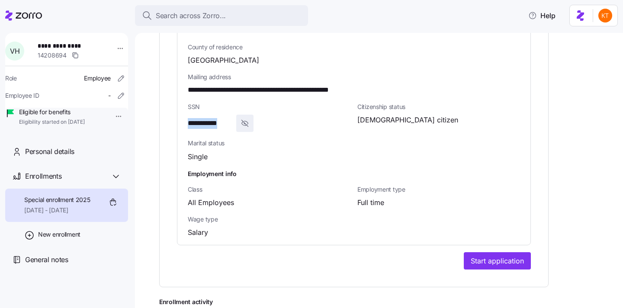
click at [217, 118] on span "**********" at bounding box center [210, 123] width 45 height 11
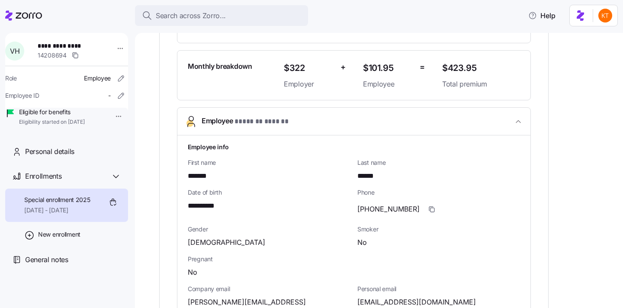
scroll to position [0, 0]
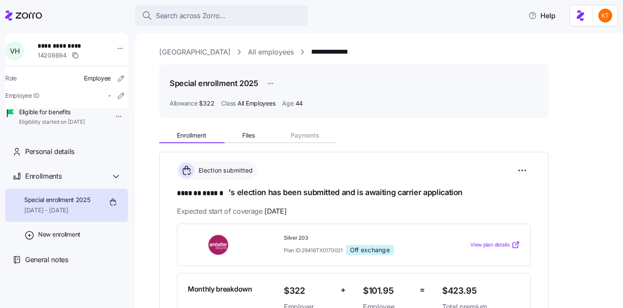
click at [191, 51] on link "[GEOGRAPHIC_DATA]" at bounding box center [194, 52] width 71 height 11
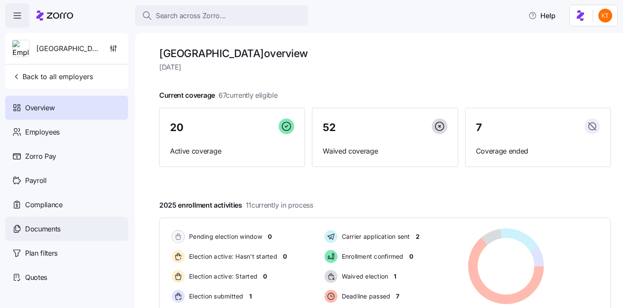
click at [81, 236] on div "Documents" at bounding box center [66, 229] width 123 height 24
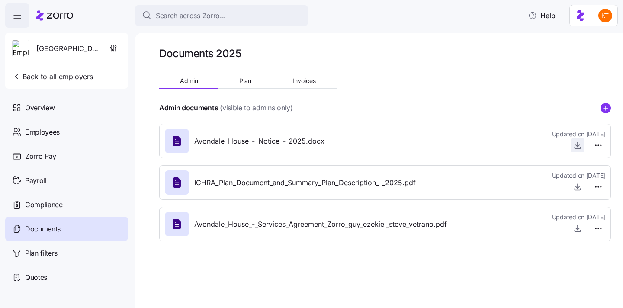
click at [584, 147] on span "button" at bounding box center [578, 145] width 13 height 13
click at [577, 145] on icon "button" at bounding box center [578, 145] width 9 height 9
click at [245, 29] on main "Documents 2025 Admin Plan Invoices Admin documents (visible to admins only) Avo…" at bounding box center [311, 151] width 623 height 303
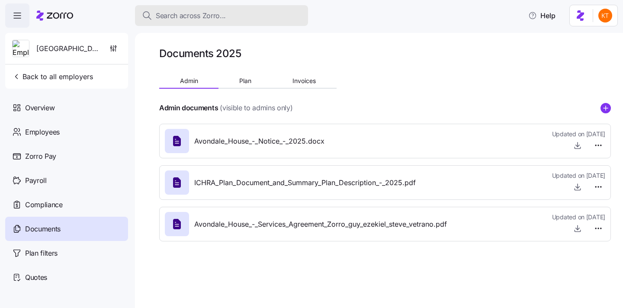
click at [238, 21] on button "Search across Zorro..." at bounding box center [221, 15] width 173 height 21
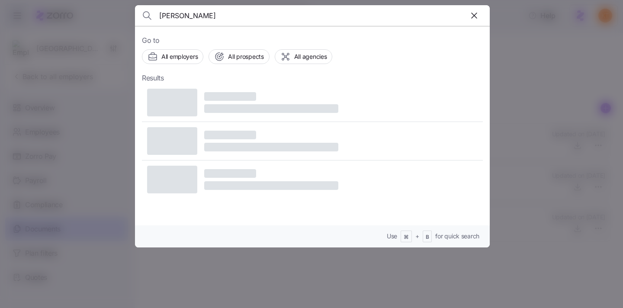
type input "[PERSON_NAME]"
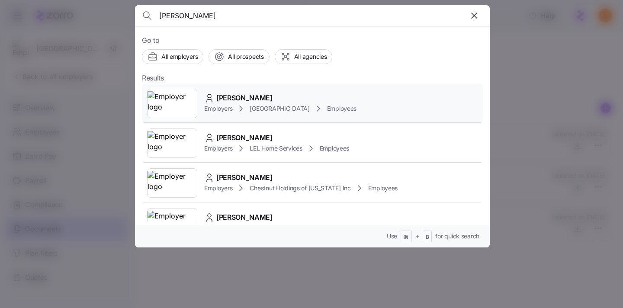
click at [231, 102] on span "[PERSON_NAME]" at bounding box center [244, 98] width 56 height 11
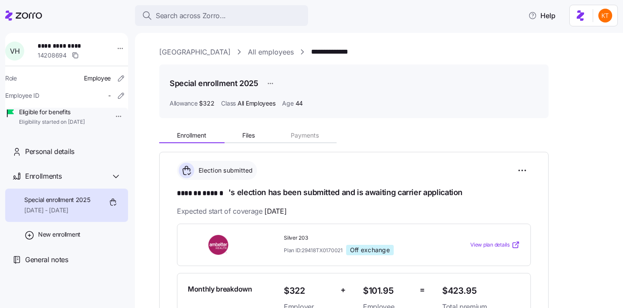
click at [65, 48] on span "**********" at bounding box center [68, 46] width 61 height 9
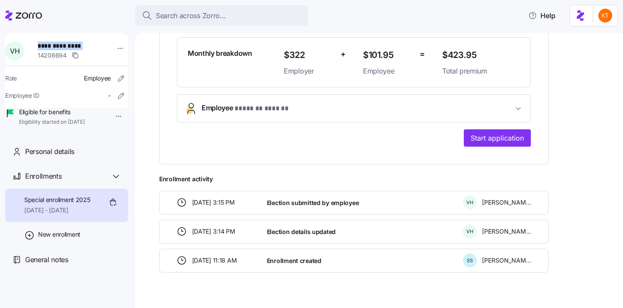
scroll to position [251, 0]
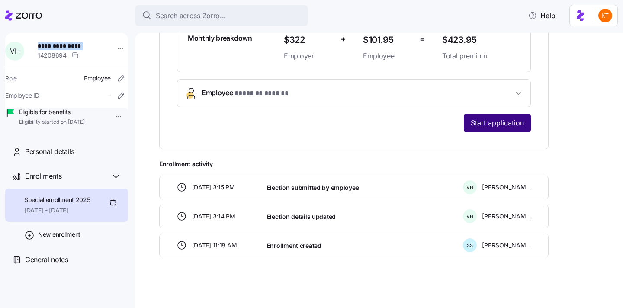
click at [481, 120] on span "Start application" at bounding box center [497, 123] width 53 height 10
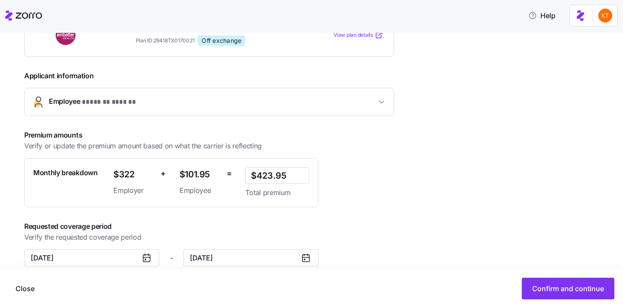
scroll to position [178, 0]
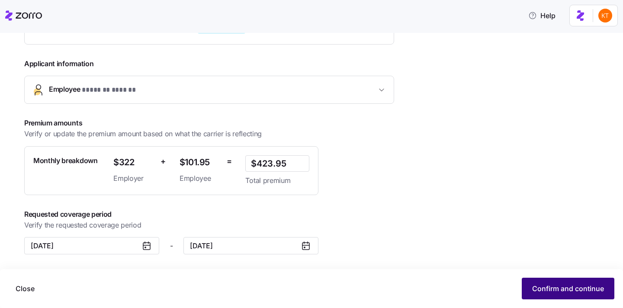
click at [575, 298] on button "Confirm and continue" at bounding box center [568, 289] width 93 height 22
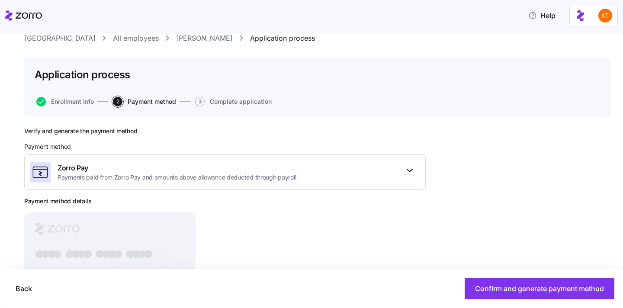
scroll to position [53, 0]
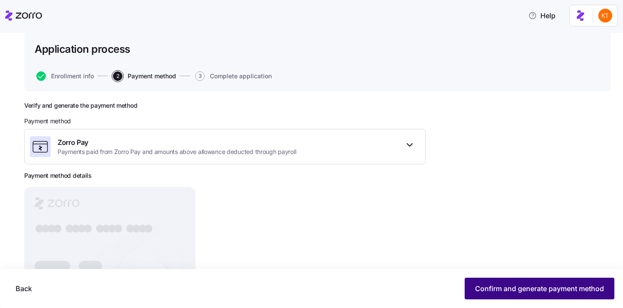
click at [525, 291] on span "Confirm and generate payment method" at bounding box center [539, 289] width 129 height 10
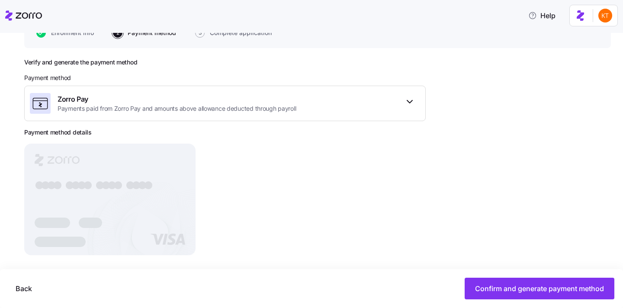
scroll to position [104, 0]
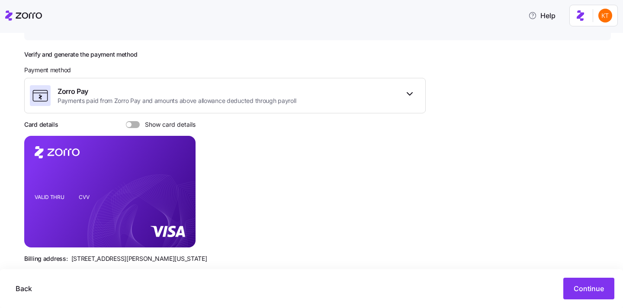
click at [135, 123] on span at bounding box center [136, 124] width 9 height 7
click at [126, 121] on input "Show card details" at bounding box center [126, 121] width 0 height 0
click at [182, 176] on icon "copy-to-clipboard" at bounding box center [180, 176] width 8 height 8
click at [94, 240] on icon "VALID THRU CVV" at bounding box center [109, 192] width 171 height 112
click at [94, 240] on icon at bounding box center [150, 227] width 125 height 103
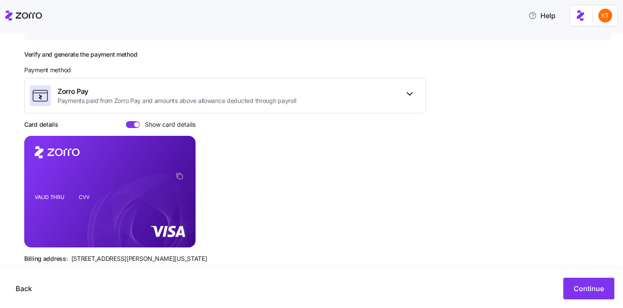
click at [94, 239] on rect at bounding box center [109, 192] width 171 height 112
click at [578, 275] on div "Back Continue" at bounding box center [311, 288] width 623 height 39
click at [583, 284] on span "Continue" at bounding box center [589, 289] width 30 height 10
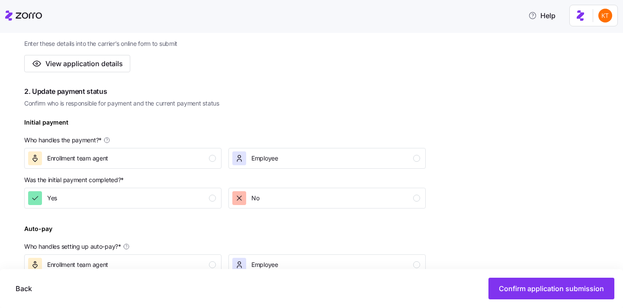
scroll to position [260, 0]
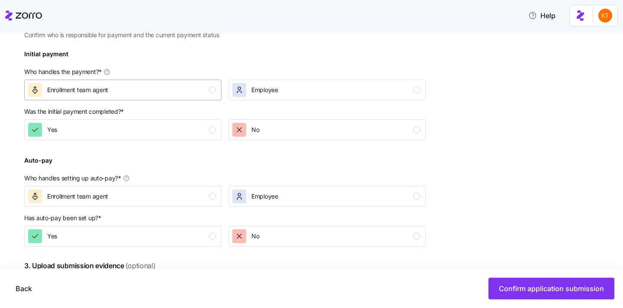
click at [197, 82] on button "Enrollment team agent" at bounding box center [122, 90] width 197 height 21
click at [204, 140] on button "Yes" at bounding box center [122, 130] width 197 height 21
click at [204, 198] on div "Enrollment team agent" at bounding box center [122, 197] width 188 height 14
click at [205, 247] on button "Yes" at bounding box center [122, 236] width 197 height 21
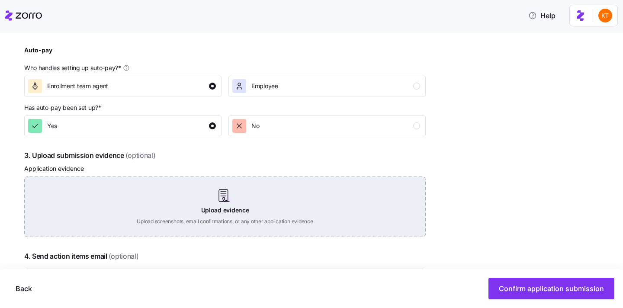
click at [243, 212] on div "Upload evidence Upload screenshots, email confirmations, or any other applicati…" at bounding box center [225, 207] width 402 height 61
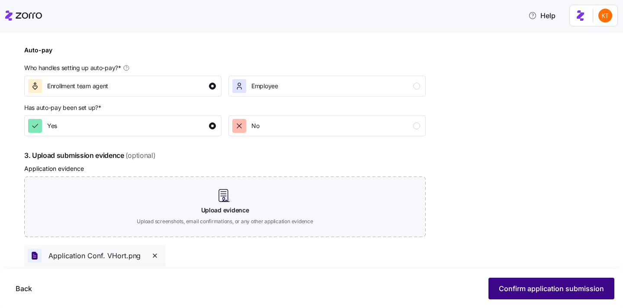
click at [527, 294] on button "Confirm application submission" at bounding box center [552, 289] width 126 height 22
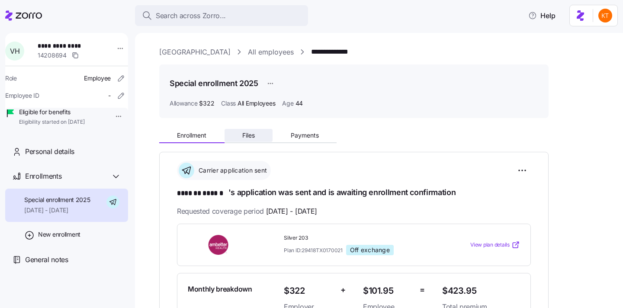
click at [255, 133] on span "Files" at bounding box center [248, 135] width 13 height 6
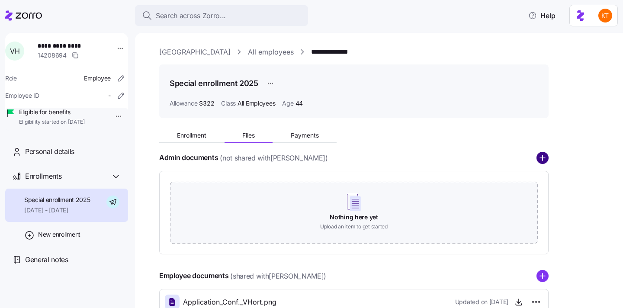
click at [543, 155] on circle "add icon" at bounding box center [542, 157] width 11 height 11
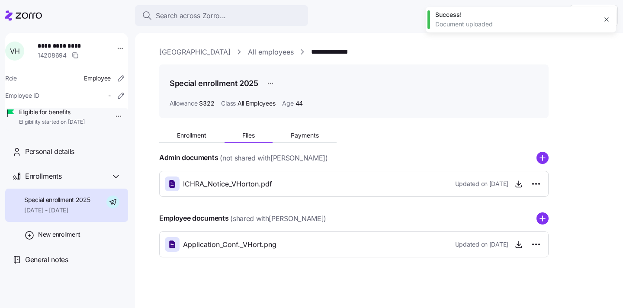
scroll to position [1, 0]
